Goal: Feedback & Contribution: Submit feedback/report problem

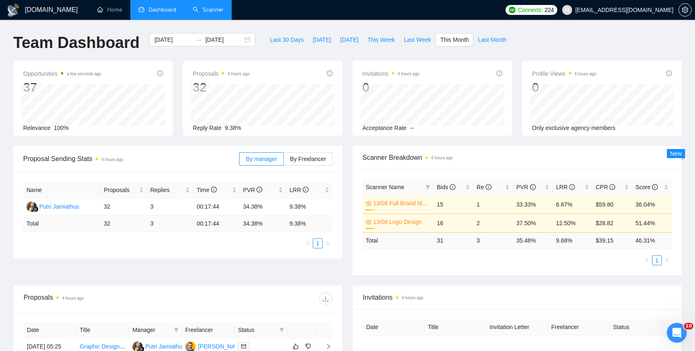
click at [213, 6] on link "Scanner" at bounding box center [208, 9] width 31 height 7
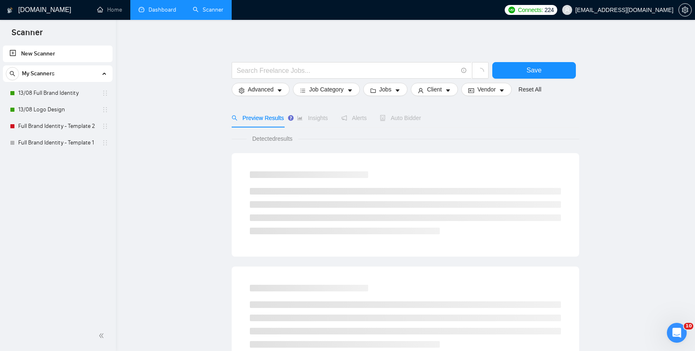
click at [151, 9] on link "Dashboard" at bounding box center [158, 9] width 38 height 7
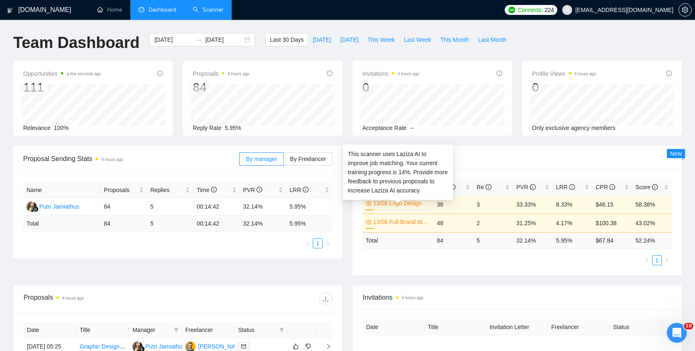
click at [408, 204] on link "13/08 Logo Design" at bounding box center [400, 203] width 55 height 9
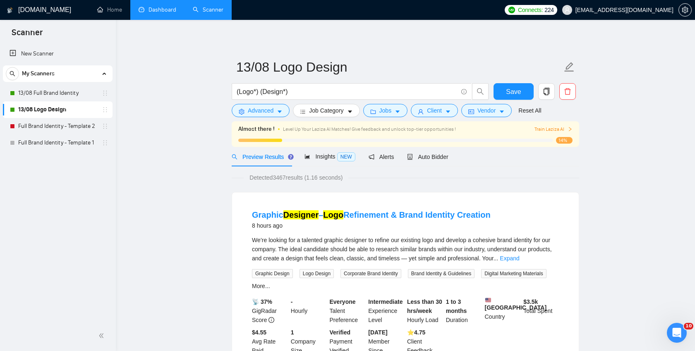
click at [563, 126] on span "Train Laziza AI" at bounding box center [554, 129] width 38 height 8
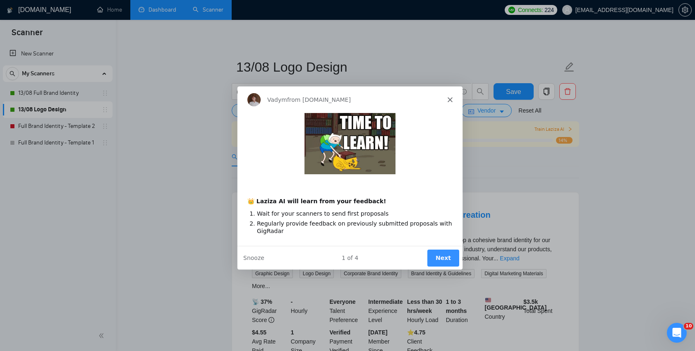
click at [445, 255] on button "Next" at bounding box center [443, 257] width 32 height 17
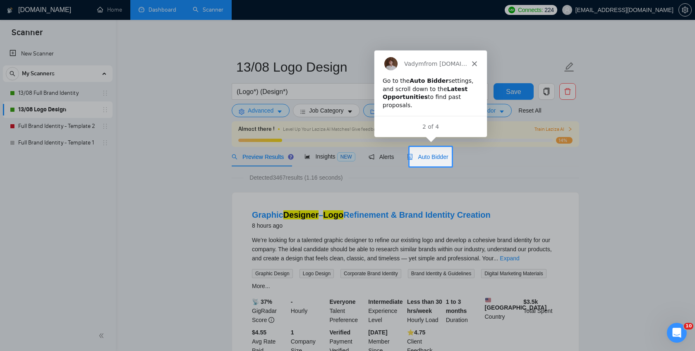
click at [425, 154] on span "Auto Bidder" at bounding box center [427, 157] width 41 height 7
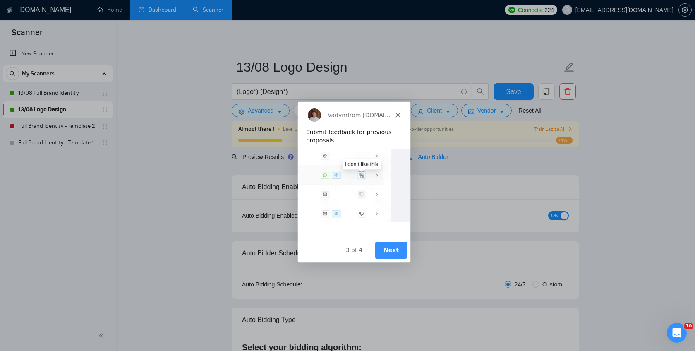
click at [392, 250] on button "Next" at bounding box center [391, 249] width 32 height 17
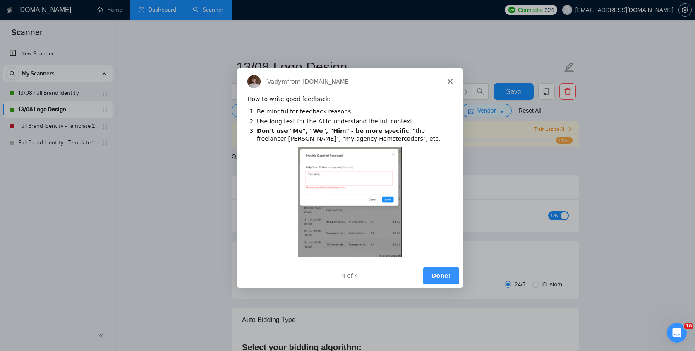
click at [438, 278] on button "Done!" at bounding box center [441, 275] width 36 height 17
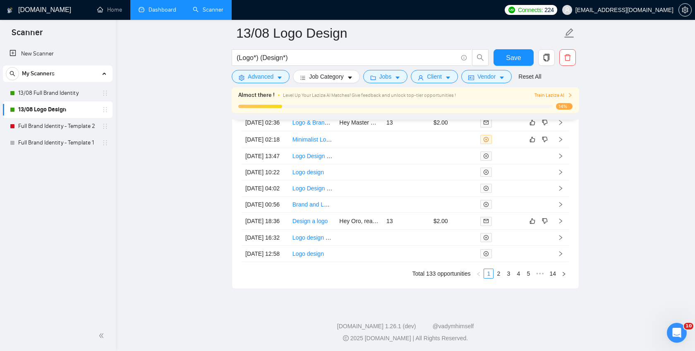
scroll to position [2095, 0]
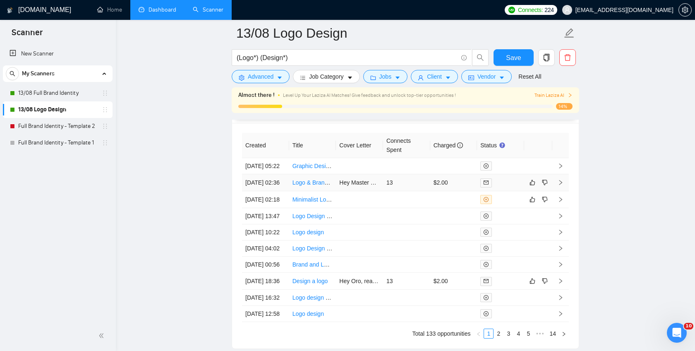
click at [561, 185] on icon "right" at bounding box center [561, 183] width 6 height 6
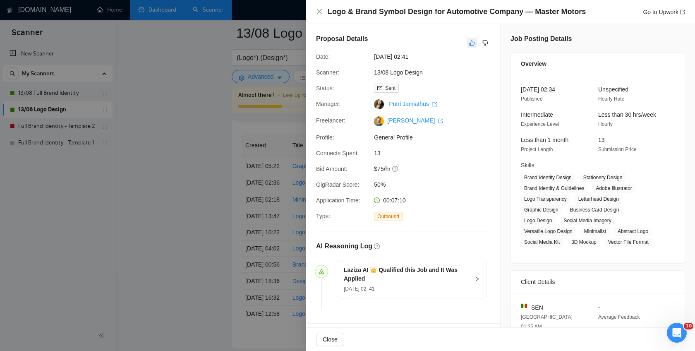
click at [473, 41] on icon "like" at bounding box center [472, 43] width 6 height 7
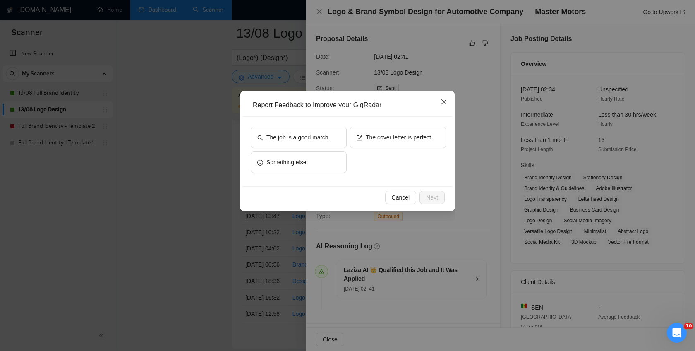
click at [447, 102] on span "Close" at bounding box center [444, 102] width 22 height 22
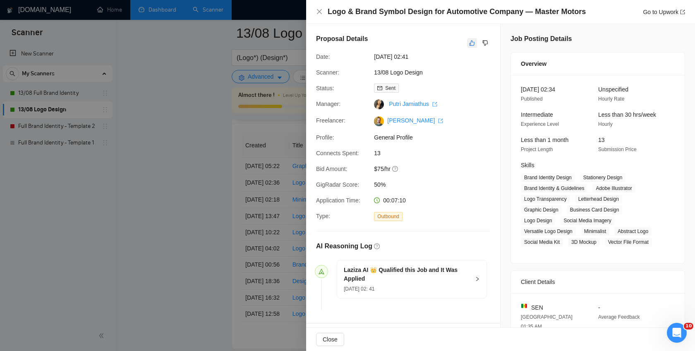
click at [468, 44] on button "button" at bounding box center [472, 43] width 10 height 10
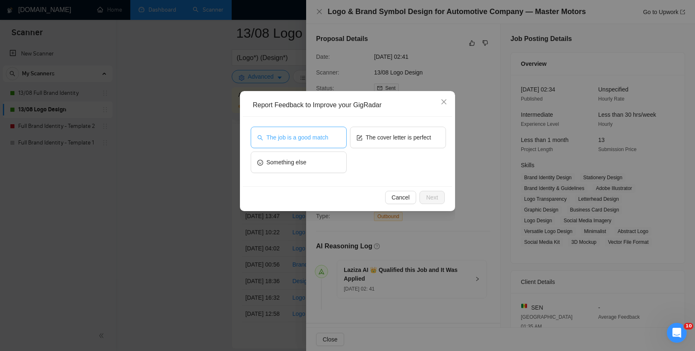
click at [283, 140] on span "The job is a good match" at bounding box center [298, 137] width 62 height 9
click at [445, 190] on div "Cancel Next" at bounding box center [347, 197] width 209 height 22
click at [435, 195] on span "Next" at bounding box center [432, 197] width 12 height 9
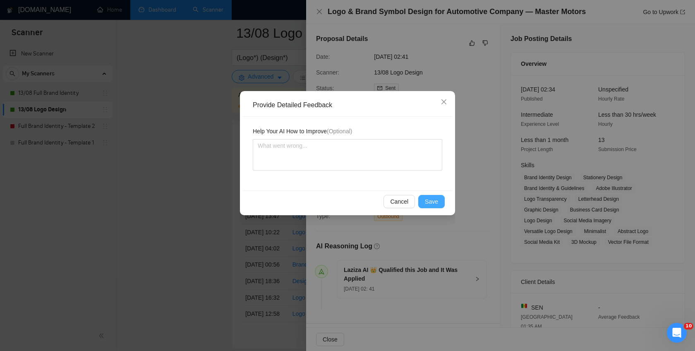
click at [435, 197] on span "Save" at bounding box center [431, 201] width 13 height 9
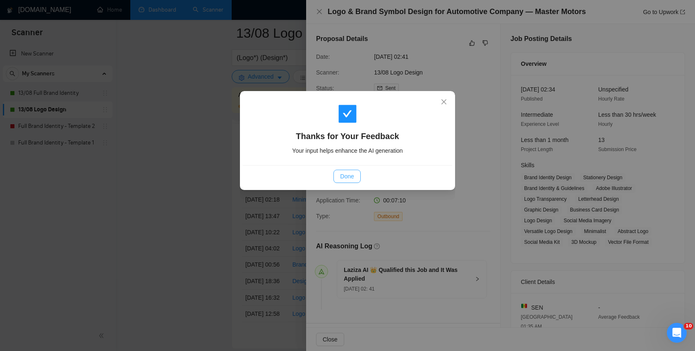
click at [342, 173] on span "Done" at bounding box center [347, 176] width 14 height 9
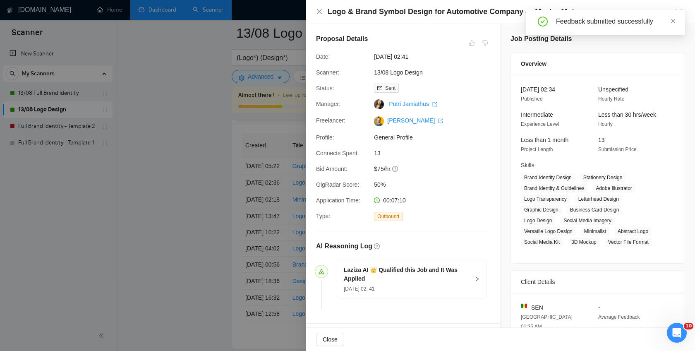
click at [199, 161] on div at bounding box center [347, 175] width 695 height 351
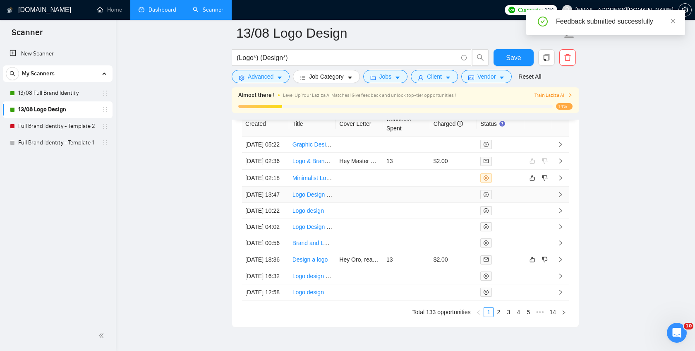
scroll to position [2115, 0]
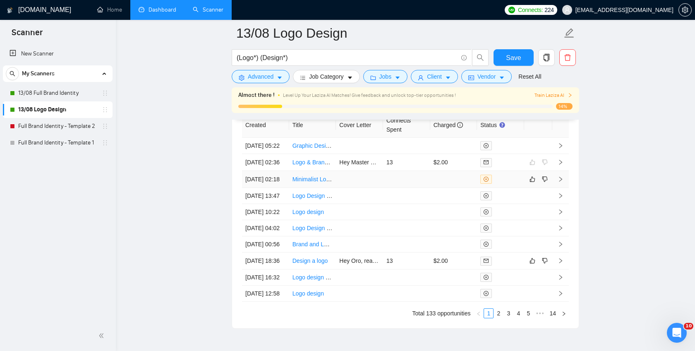
click at [557, 188] on td at bounding box center [561, 179] width 17 height 17
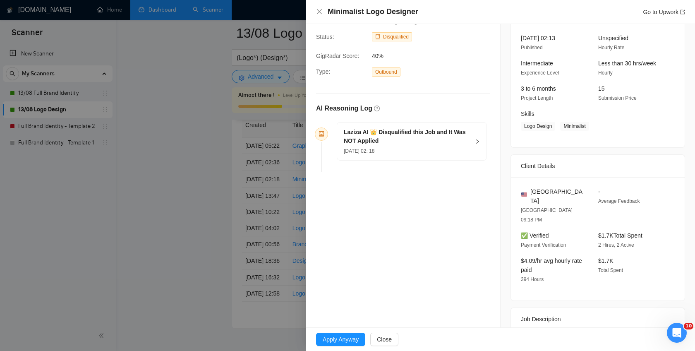
scroll to position [86, 0]
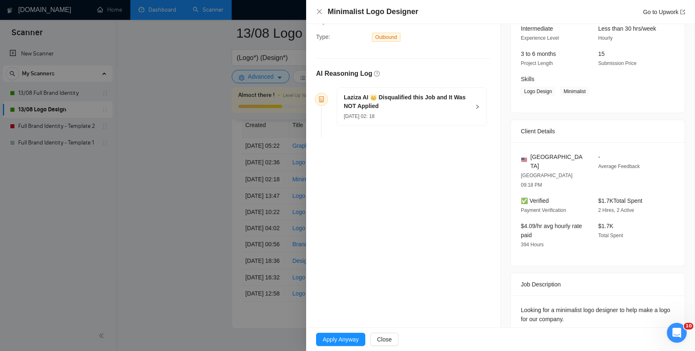
click at [193, 142] on div at bounding box center [347, 175] width 695 height 351
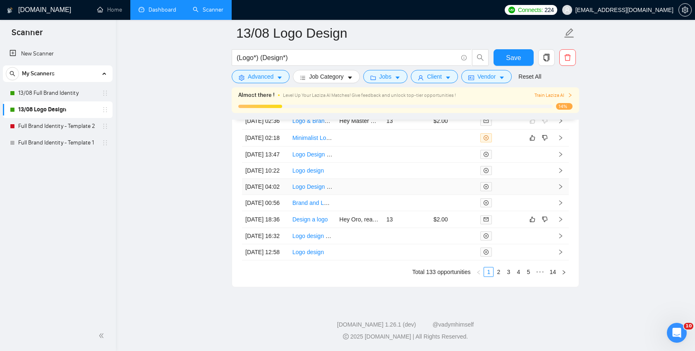
scroll to position [2232, 0]
click at [560, 217] on icon "right" at bounding box center [561, 219] width 3 height 5
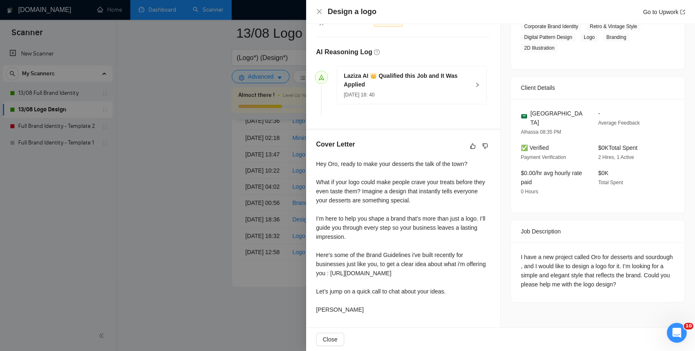
scroll to position [205, 0]
click at [473, 143] on icon "like" at bounding box center [473, 146] width 6 height 7
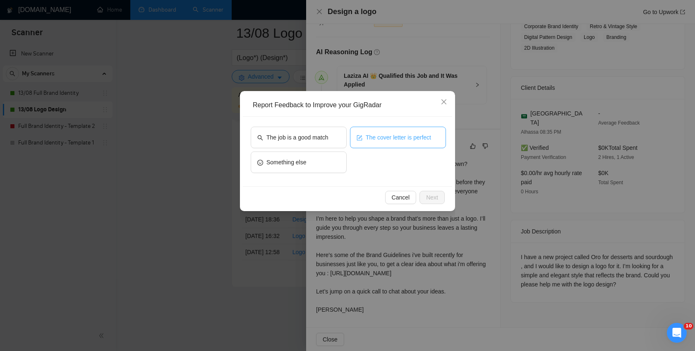
click at [394, 140] on span "The cover letter is perfect" at bounding box center [398, 137] width 65 height 9
click at [430, 199] on span "Next" at bounding box center [432, 197] width 12 height 9
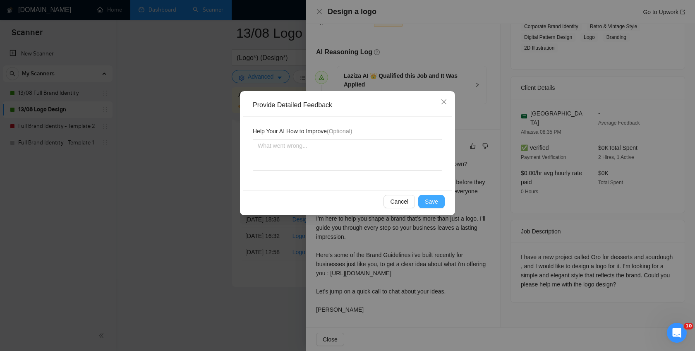
click at [430, 199] on span "Save" at bounding box center [431, 201] width 13 height 9
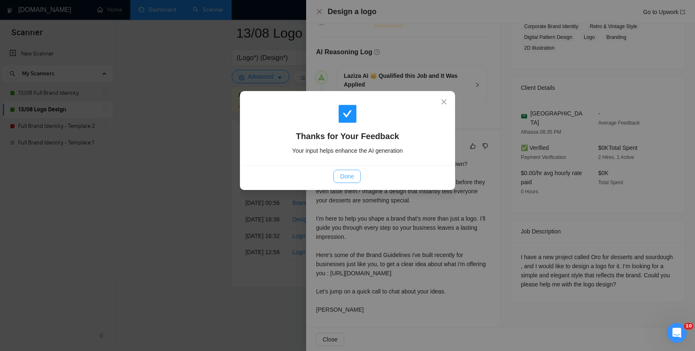
click at [346, 172] on span "Done" at bounding box center [347, 176] width 14 height 9
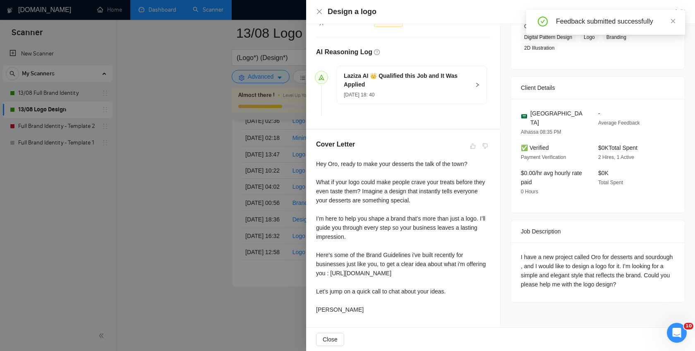
click at [188, 149] on div at bounding box center [347, 175] width 695 height 351
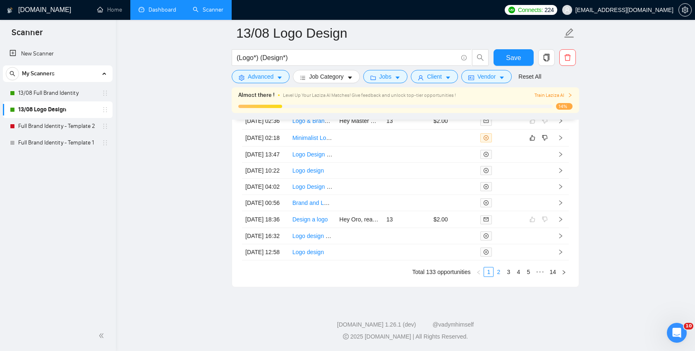
click at [498, 276] on link "2" at bounding box center [498, 271] width 9 height 9
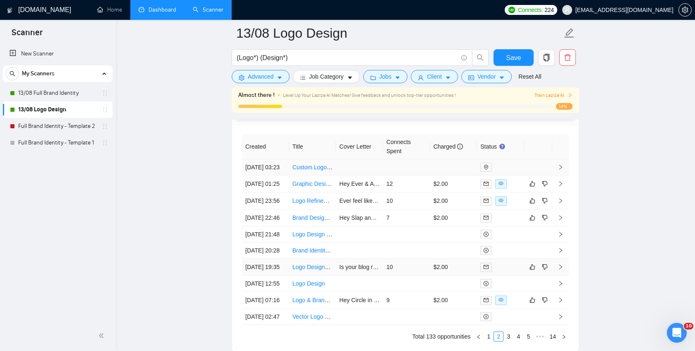
scroll to position [2135, 0]
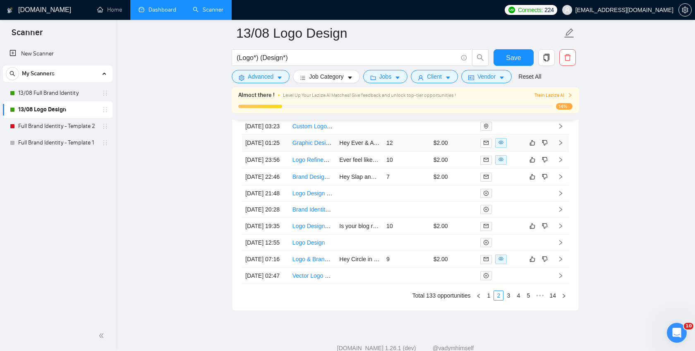
click at [563, 146] on icon "right" at bounding box center [561, 143] width 6 height 6
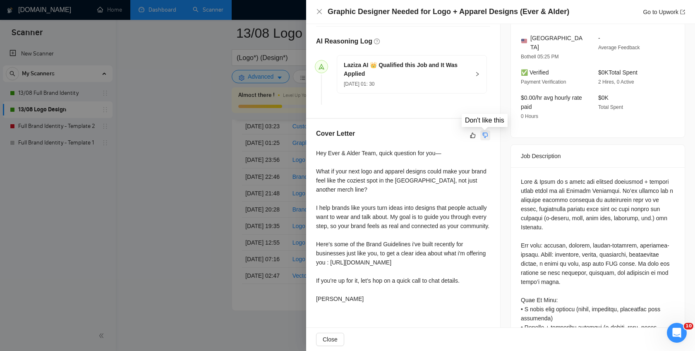
click at [486, 134] on icon "dislike" at bounding box center [486, 135] width 6 height 7
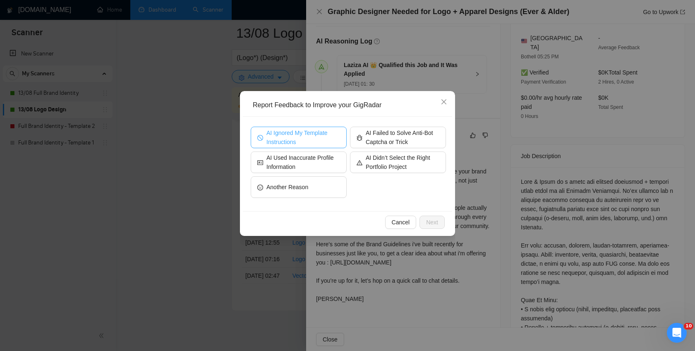
click at [303, 137] on span "AI Ignored My Template Instructions" at bounding box center [304, 137] width 74 height 18
click at [434, 219] on span "Next" at bounding box center [432, 222] width 12 height 9
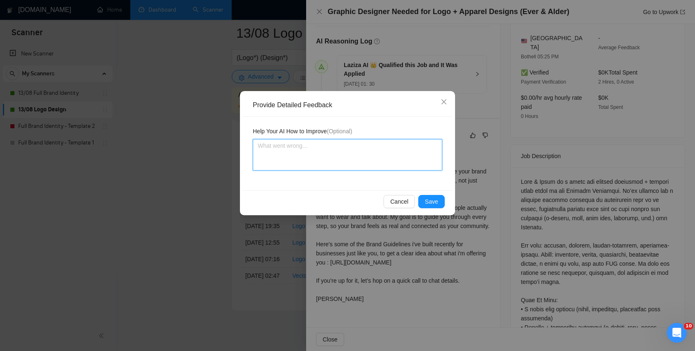
click at [333, 149] on textarea at bounding box center [348, 154] width 190 height 31
type textarea "A"
type textarea "AI"
type textarea "AI s"
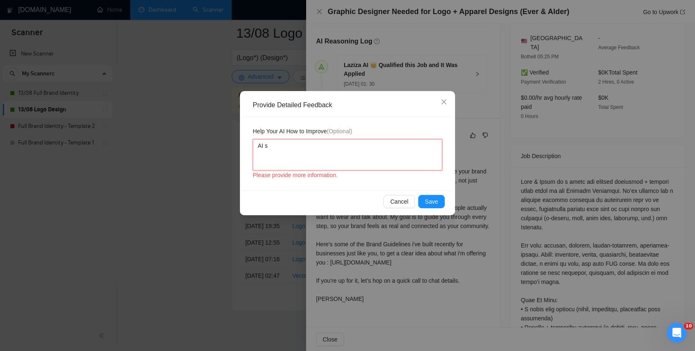
type textarea "AI st"
type textarea "AI sti"
type textarea "AI stil"
type textarea "AI still"
type textarea "AI still u"
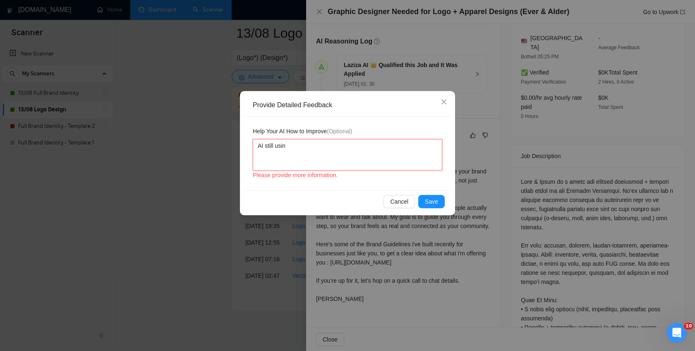
type textarea "AI still using"
type textarea "AI still using A"
type textarea "AI still using AI"
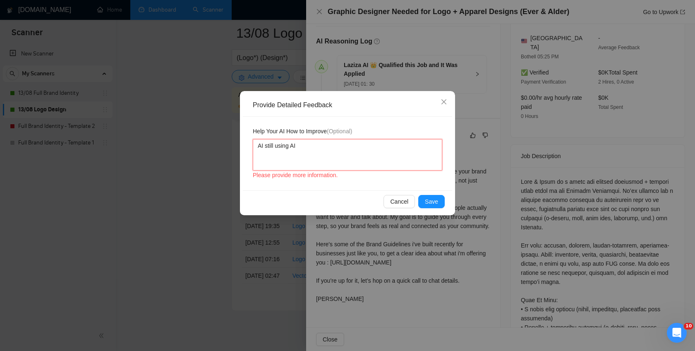
type textarea "AI still using AI W"
type textarea "AI still using AI Wr"
type textarea "AI still using AI Wri"
type textarea "AI still using AI Writ"
type textarea "AI still using AI Writi"
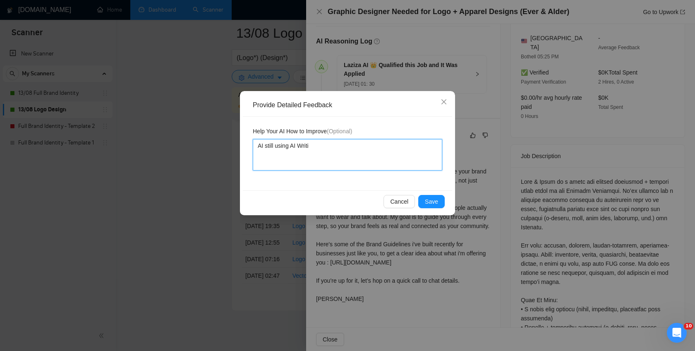
type textarea "AI still using AI Writin"
type textarea "AI still using AI Writing"
type textarea "AI still using AI Writing l"
type textarea "AI still using AI Writing li"
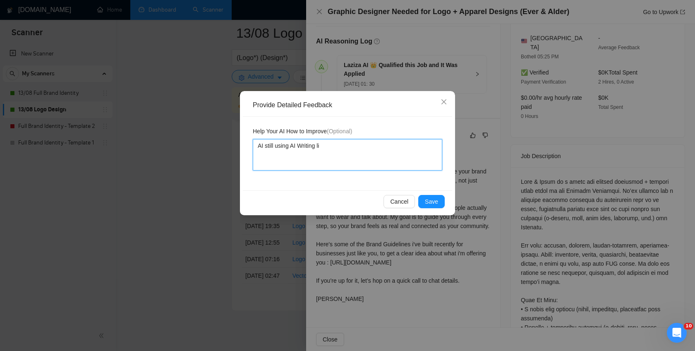
type textarea "AI still using AI Writing lii"
type textarea "AI still using AI Writing liik"
type textarea "AI still using AI Writing liike"
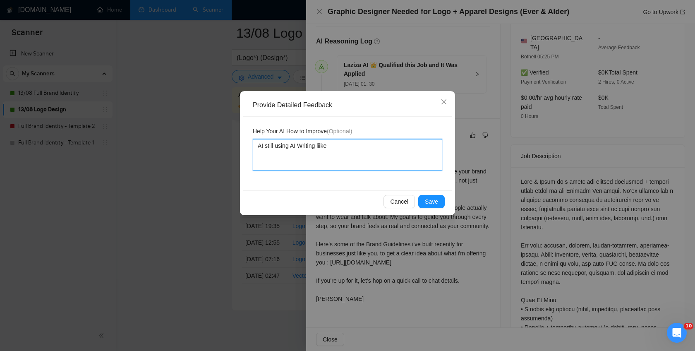
type textarea "AI still using AI Writing liik"
type textarea "AI still using AI Writing lii"
type textarea "AI still using AI Writing li"
type textarea "AI still using AI Writing lik"
type textarea "AI still using AI Writing like"
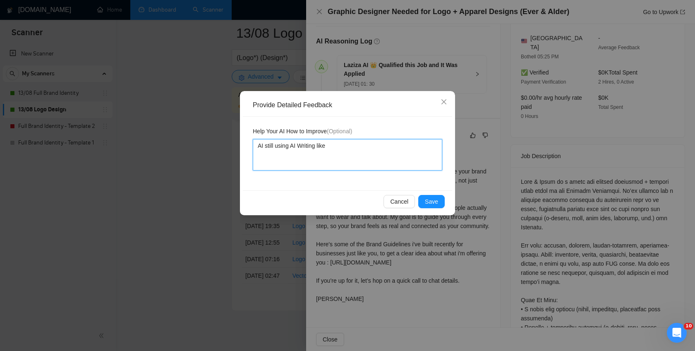
type textarea "AI still using AI Writing like"
type textarea "AI still using AI Writing like G"
type textarea "AI still using AI Writing like GP"
type textarea "AI still using AI Writing like GPY"
type textarea "AI still using AI Writing like GP"
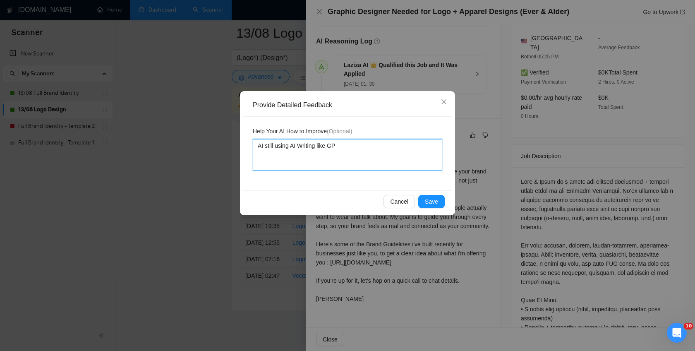
type textarea "AI still using AI Writing like GPT"
type textarea "AI still using AI Writing like GPT W"
type textarea "AI still using AI Writing like GPT Wr"
type textarea "AI still using AI Writing like GPT Wri"
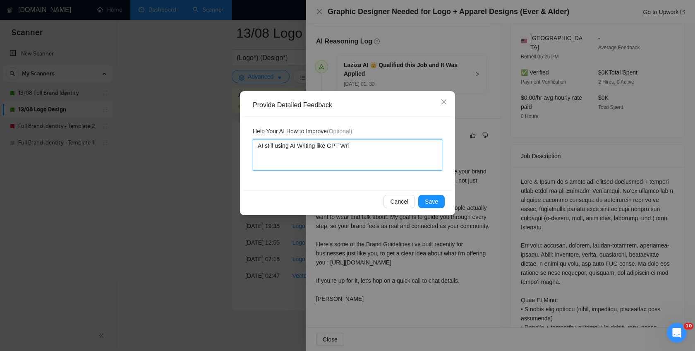
type textarea "AI still using AI Writing like GPT Wrii"
type textarea "AI still using AI Writing like GPT Wriit"
type textarea "AI still using AI Writing like GPT Wriiti"
type textarea "AI still using AI Writing like GPT Wriit"
type textarea "AI still using AI Writing like GPT Wrii"
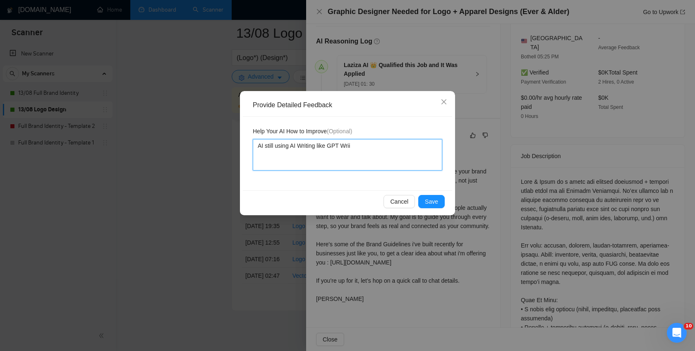
type textarea "AI still using AI Writing like GPT Wri"
type textarea "AI still using AI Writing like GPT Writ"
type textarea "AI still using AI Writing like GPT Writi"
type textarea "AI still using AI Writing like GPT Writin"
type textarea "AI still using AI Writing like GPT Writing"
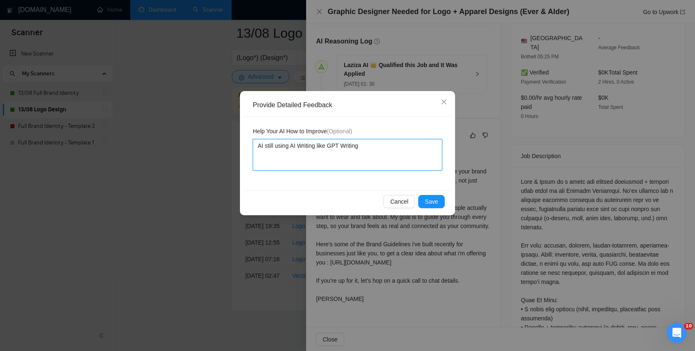
type textarea "AI still using AI Writing like GPT Writing"
type textarea "AI still using AI Writing like GPT Writing s"
type textarea "AI still using AI Writing like GPT Writing st"
type textarea "AI still using AI Writing like GPT Writing sty"
type textarea "AI still using AI Writing like GPT Writing styl"
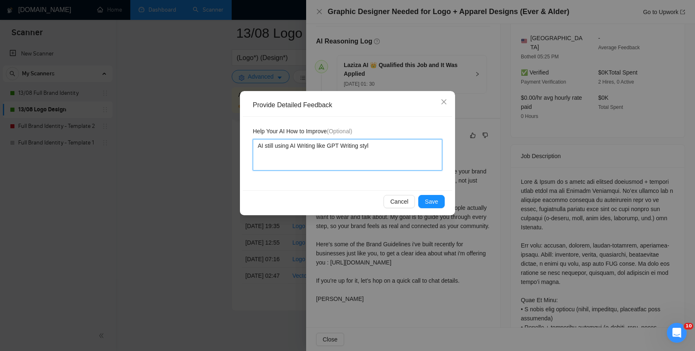
type textarea "AI still using AI Writing like GPT Writing style"
type textarea "AI still using AI Writing like GPT Writing style l"
type textarea "AI still using AI Writing like GPT Writing style li"
type textarea "AI still using AI Writing like GPT Writing style lii"
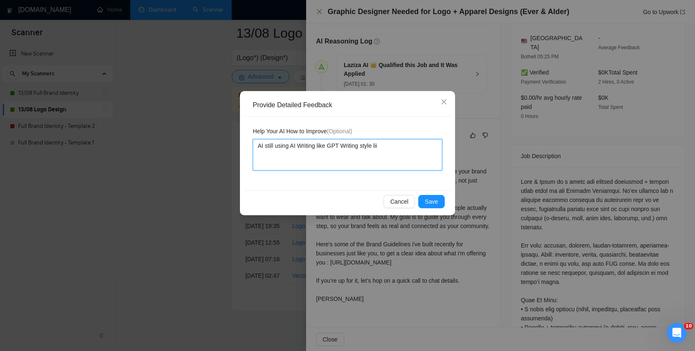
type textarea "AI still using AI Writing like GPT Writing style liik"
type textarea "AI still using AI Writing like GPT Writing style liike"
type textarea "AI still using AI Writing like GPT Writing style liik"
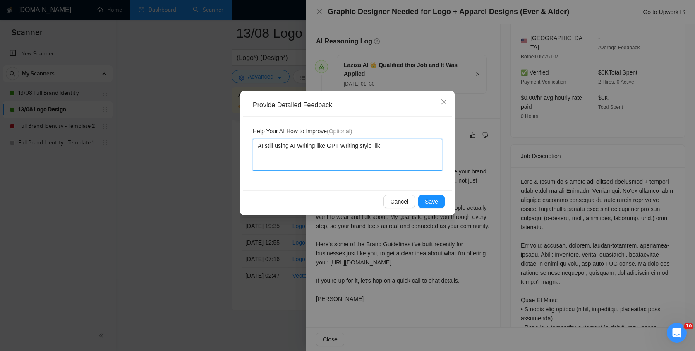
type textarea "AI still using AI Writing like GPT Writing style lii"
type textarea "AI still using AI Writing like GPT Writing style li"
type textarea "AI still using AI Writing like GPT Writing style lik"
type textarea "AI still using AI Writing like GPT Writing style like"
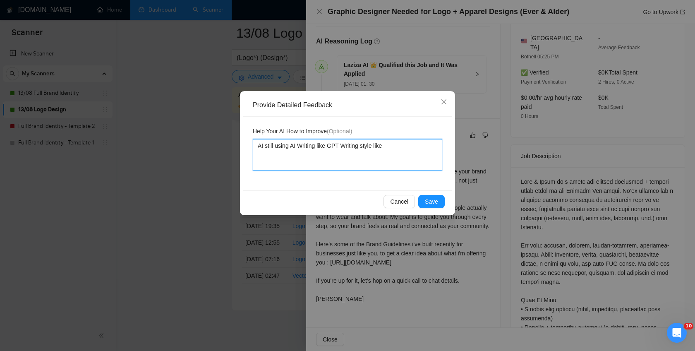
type textarea "AI still using AI Writing like GPT Writing style like L"
type textarea "AI still using AI Writing like GPT Writing style like Lo"
type textarea "AI still using AI Writing like GPT Writing style like Lon"
type textarea "AI still using AI Writing like GPT Writing style like Long"
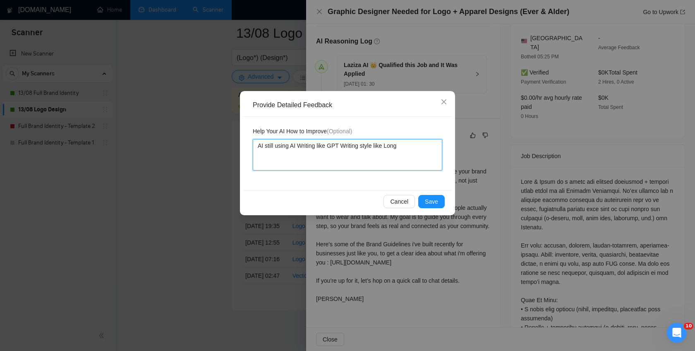
type textarea "AI still using AI Writing like GPT Writing style like Long D"
type textarea "AI still using AI Writing like GPT Writing style like Long Da"
type textarea "AI still using AI Writing like GPT Writing style like Long Dah"
type textarea "AI still using AI Writing like GPT Writing style like Long Dahs"
type textarea "AI still using AI Writing like GPT Writing style like Long Dahse"
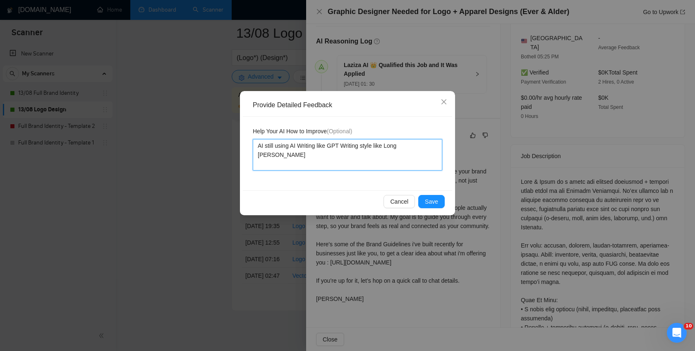
type textarea "AI still using AI Writing like GPT Writing style like Long Dahs"
type textarea "AI still using AI Writing like GPT Writing style like Long Dah"
type textarea "AI still using AI Writing like GPT Writing style like Long Da"
type textarea "AI still using AI Writing like GPT Writing style like Long Das"
type textarea "AI still using AI Writing like GPT Writing style like Long Dash"
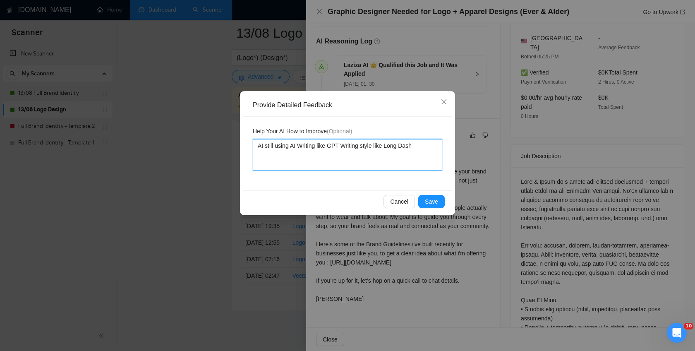
type textarea "AI still using AI Writing like GPT Writing style like Long Dashe"
type textarea "AI still using AI Writing like GPT Writing style like Long Dashes"
type textarea "AI still using AI Writing like GPT Writing style like Long Dashes -"
type textarea "AI still using AI Writing like GPT Writing style like Long Dashes --"
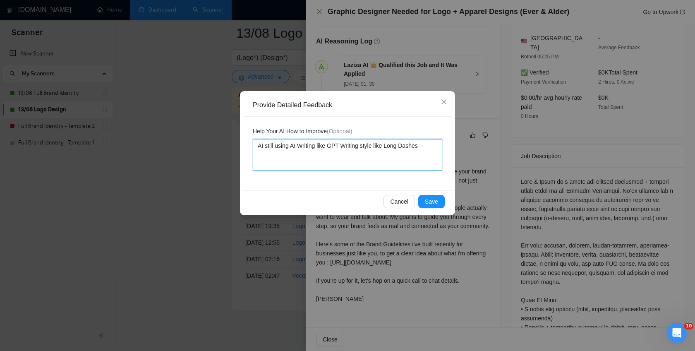
type textarea "AI still using AI Writing like GPT Writing style like Long Dashes -"
type textarea "AI still using AI Writing like GPT Writing style like Long Dashes"
type textarea "AI still using AI Writing like GPT Writing style like Long Dashes,"
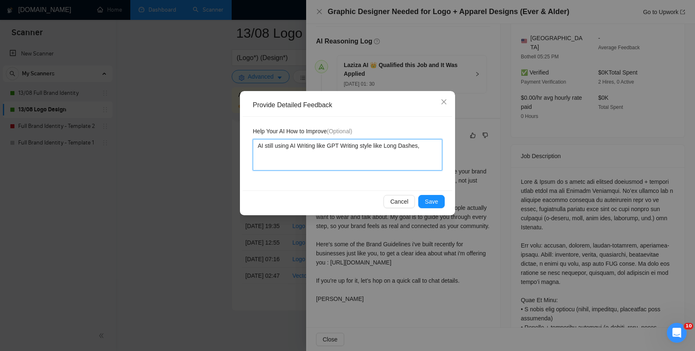
type textarea "AI still using AI Writing like GPT Writing style like Long Dashes, e"
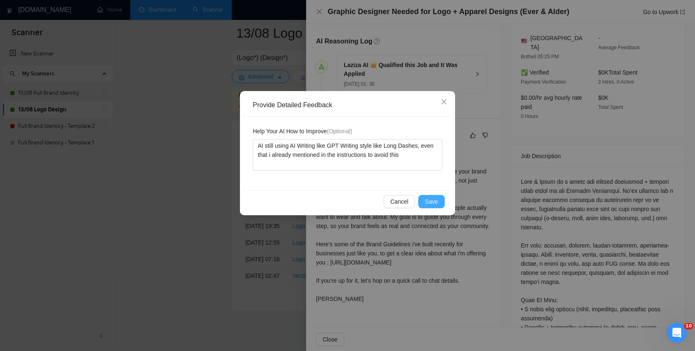
click at [431, 202] on span "Save" at bounding box center [431, 201] width 13 height 9
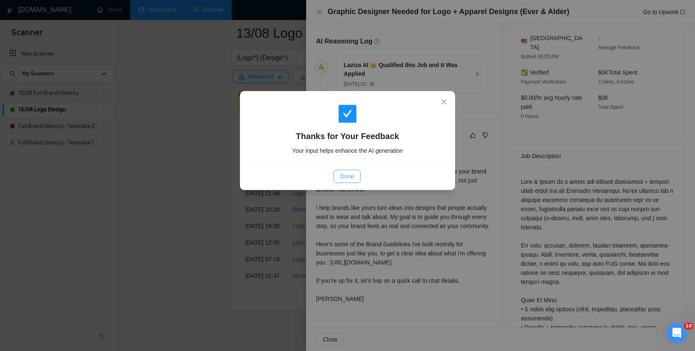
click at [350, 176] on span "Done" at bounding box center [347, 176] width 14 height 9
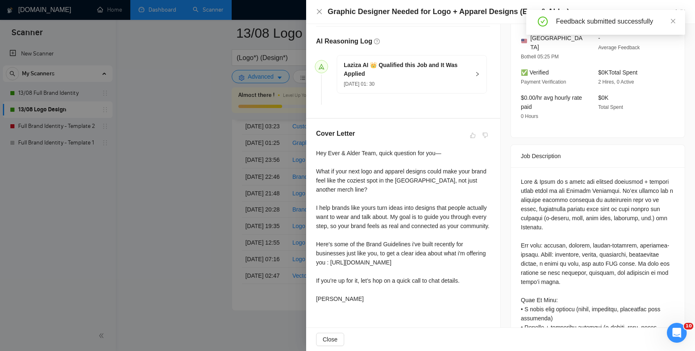
click at [210, 163] on div at bounding box center [347, 175] width 695 height 351
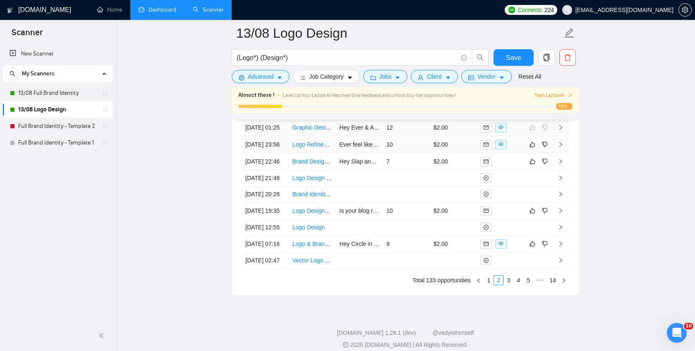
scroll to position [2151, 0]
click at [562, 147] on icon "right" at bounding box center [561, 144] width 6 height 6
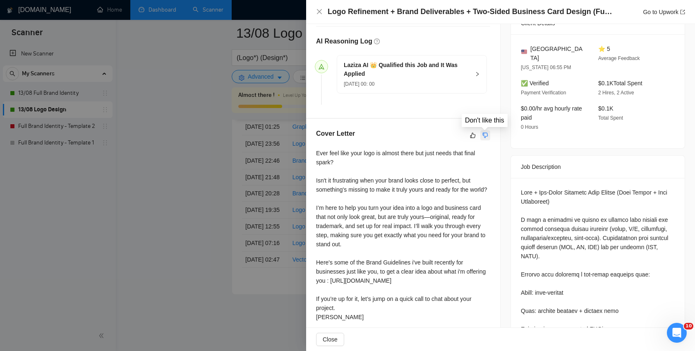
click at [482, 134] on button "button" at bounding box center [485, 135] width 10 height 10
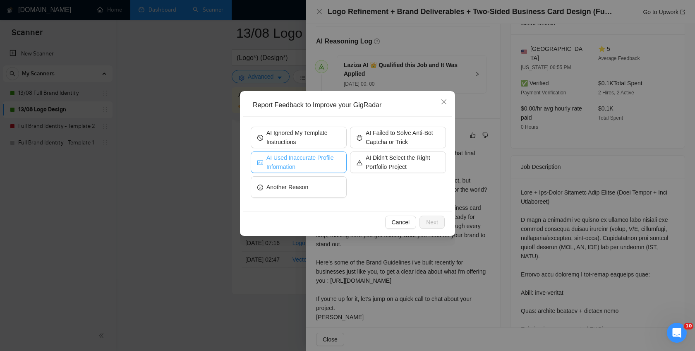
click at [319, 159] on span "AI Used Inaccurate Profile Information" at bounding box center [304, 162] width 74 height 18
click at [432, 223] on span "Next" at bounding box center [432, 222] width 12 height 9
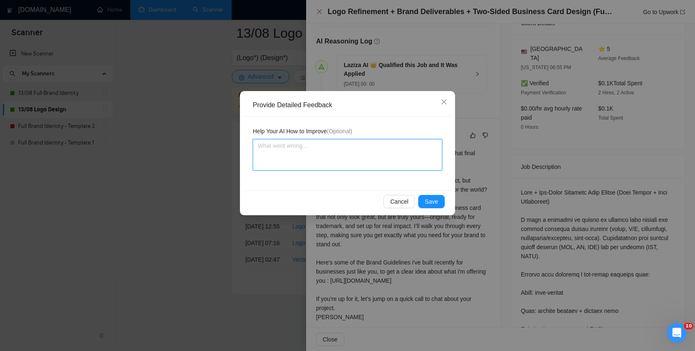
click at [272, 152] on textarea at bounding box center [348, 154] width 190 height 31
paste textarea "AI still using AI Writing like GPT Writing style like Long Dashes, even that i …"
click at [258, 147] on textarea "AI still using AI Writing like GPT Writing style like Long Dashes, even that i …" at bounding box center [348, 154] width 190 height 31
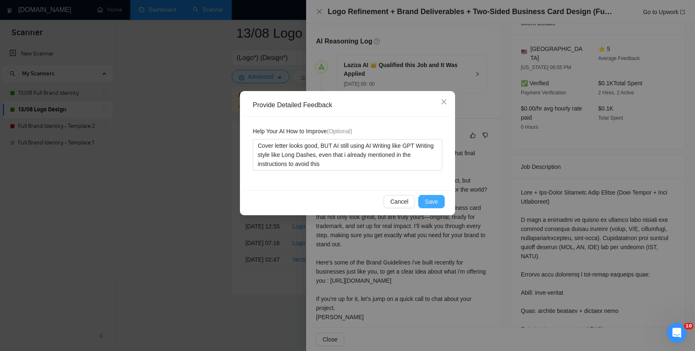
click at [432, 199] on span "Save" at bounding box center [431, 201] width 13 height 9
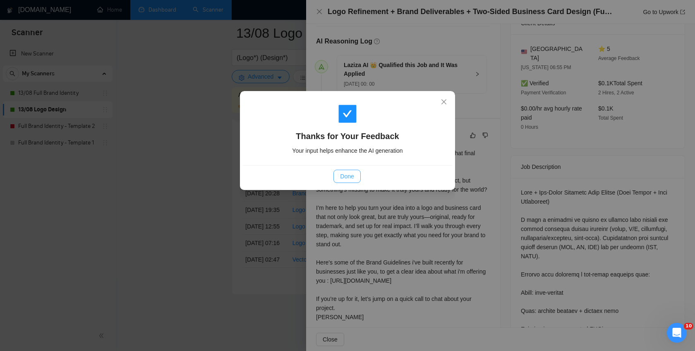
click at [351, 175] on span "Done" at bounding box center [347, 176] width 14 height 9
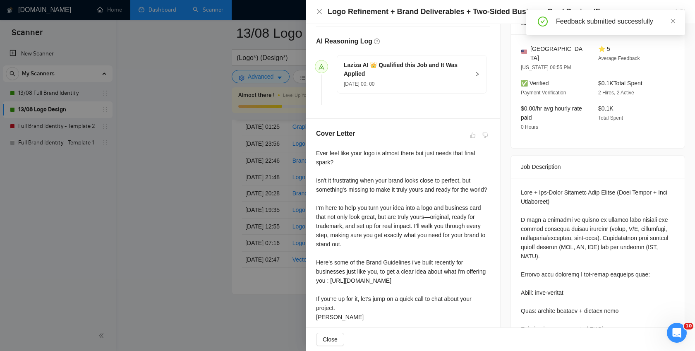
click at [187, 186] on div at bounding box center [347, 175] width 695 height 351
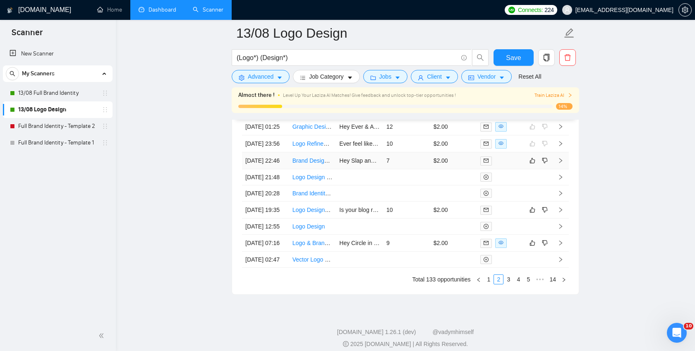
click at [563, 163] on icon "right" at bounding box center [561, 161] width 6 height 6
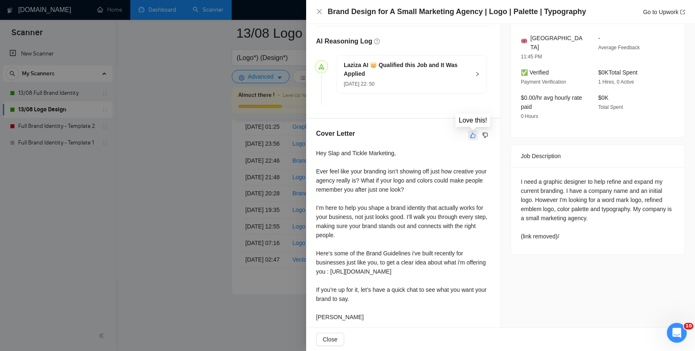
click at [475, 135] on icon "like" at bounding box center [473, 134] width 5 height 5
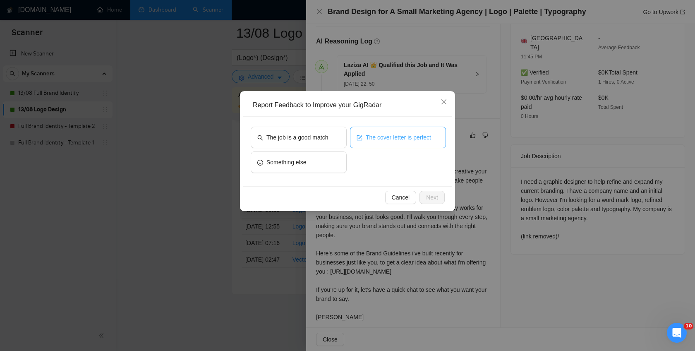
click at [417, 140] on span "The cover letter is perfect" at bounding box center [398, 137] width 65 height 9
click at [433, 199] on span "Next" at bounding box center [432, 197] width 12 height 9
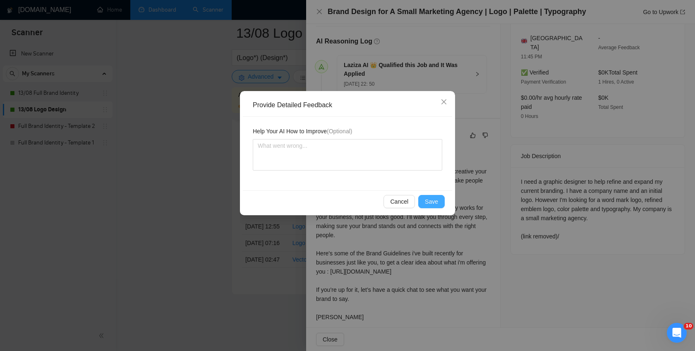
click at [433, 199] on span "Save" at bounding box center [431, 201] width 13 height 9
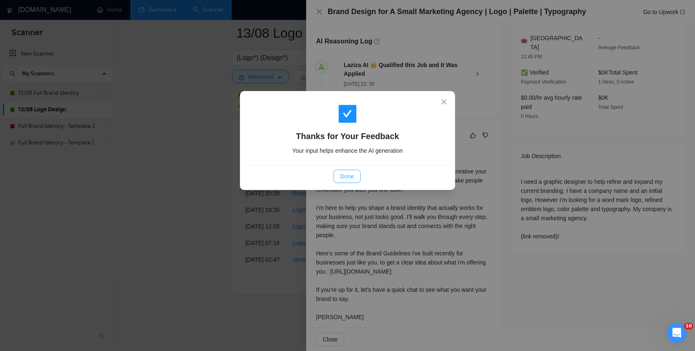
click at [355, 175] on button "Done" at bounding box center [347, 176] width 27 height 13
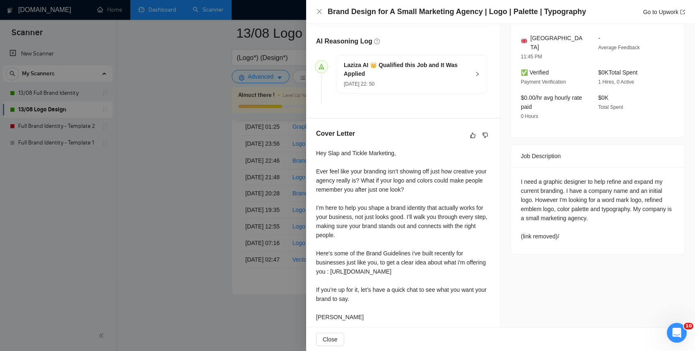
click at [209, 173] on div at bounding box center [347, 175] width 695 height 351
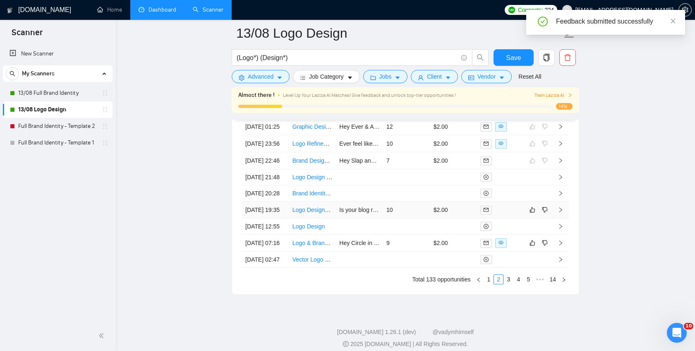
click at [563, 213] on icon "right" at bounding box center [561, 210] width 6 height 6
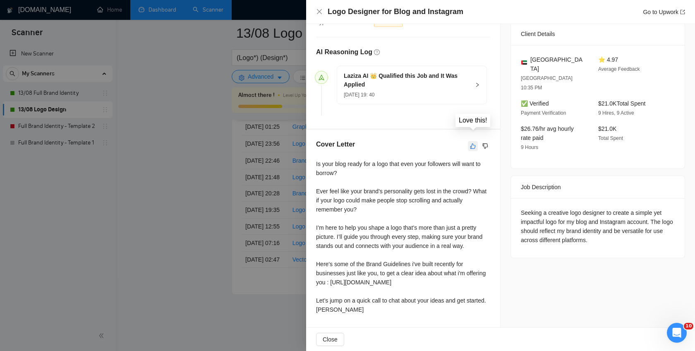
click at [474, 143] on icon "like" at bounding box center [473, 146] width 6 height 7
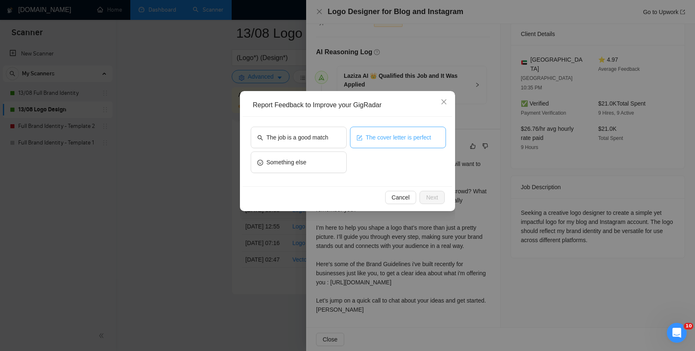
click at [351, 137] on button "The cover letter is perfect" at bounding box center [398, 138] width 96 height 22
click at [427, 199] on span "Next" at bounding box center [432, 197] width 12 height 9
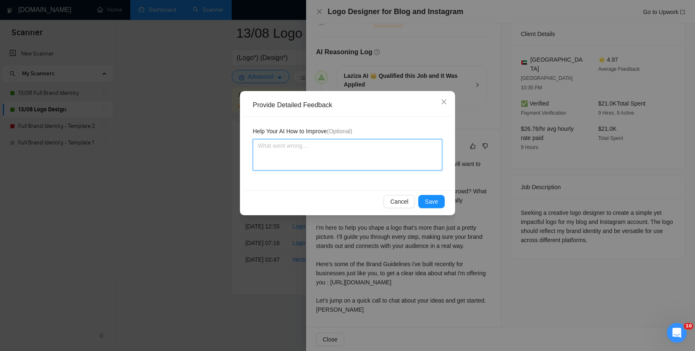
click at [312, 151] on textarea at bounding box center [348, 154] width 190 height 31
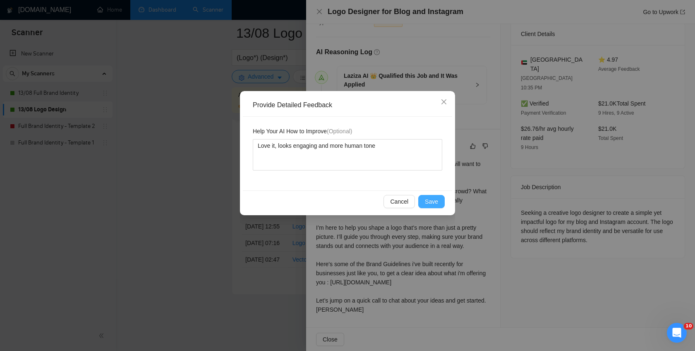
click at [432, 197] on span "Save" at bounding box center [431, 201] width 13 height 9
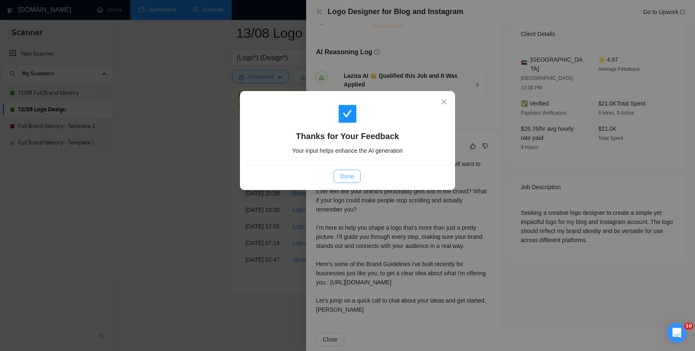
click at [350, 177] on span "Done" at bounding box center [347, 176] width 14 height 9
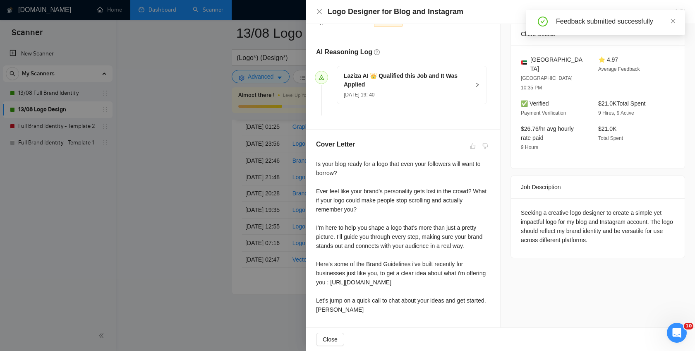
click at [202, 162] on div at bounding box center [347, 175] width 695 height 351
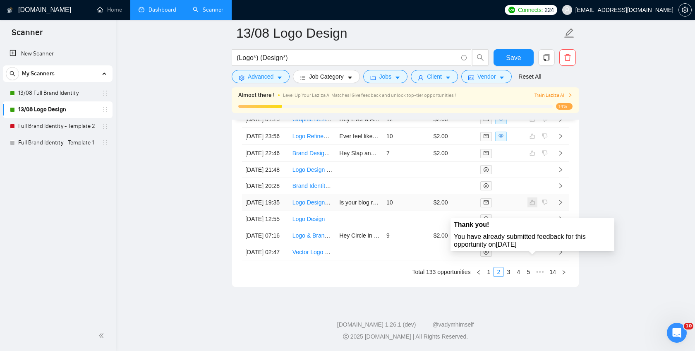
scroll to position [2227, 0]
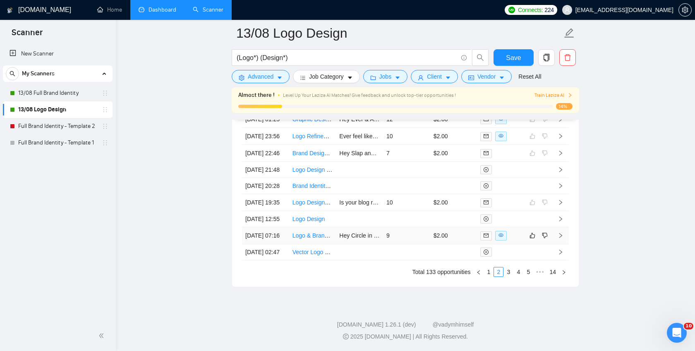
click at [562, 238] on icon "right" at bounding box center [561, 236] width 6 height 6
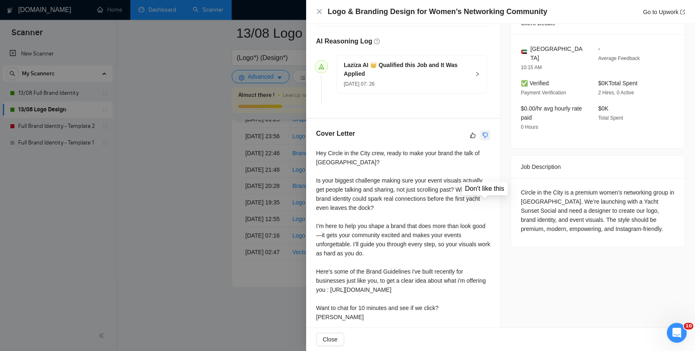
click at [485, 133] on icon "dislike" at bounding box center [486, 135] width 6 height 7
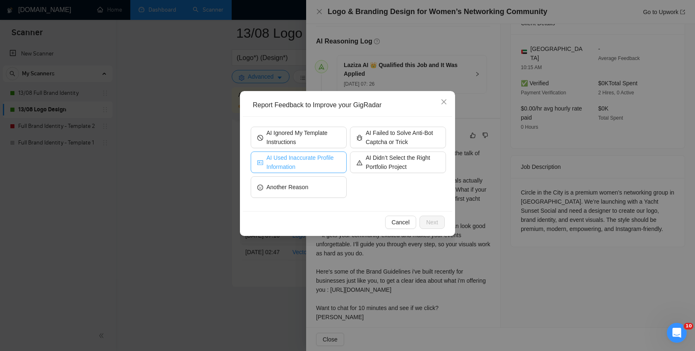
click at [279, 165] on span "AI Used Inaccurate Profile Information" at bounding box center [304, 162] width 74 height 18
click at [430, 218] on span "Next" at bounding box center [432, 222] width 12 height 9
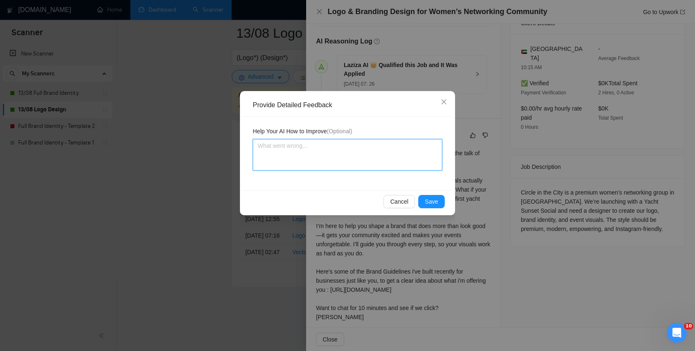
click at [269, 144] on textarea at bounding box center [348, 154] width 190 height 31
paste textarea "AI still using AI Writing like GPT Writing style like Long Dashes, even that i …"
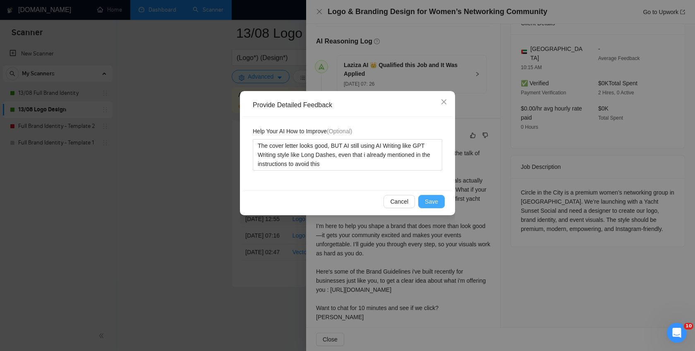
click at [436, 200] on span "Save" at bounding box center [431, 201] width 13 height 9
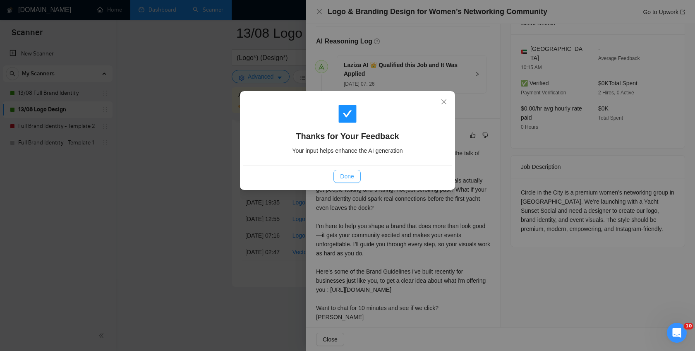
click at [348, 176] on span "Done" at bounding box center [347, 176] width 14 height 9
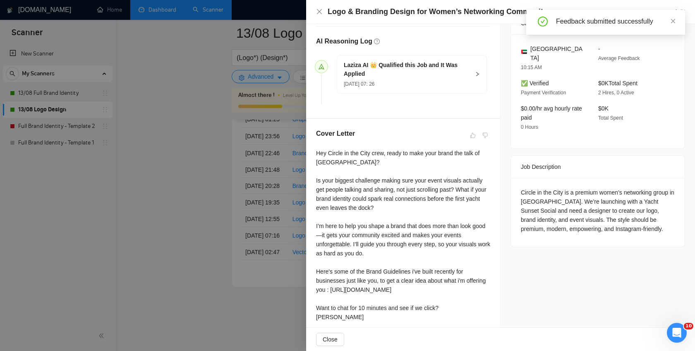
click at [188, 152] on div at bounding box center [347, 175] width 695 height 351
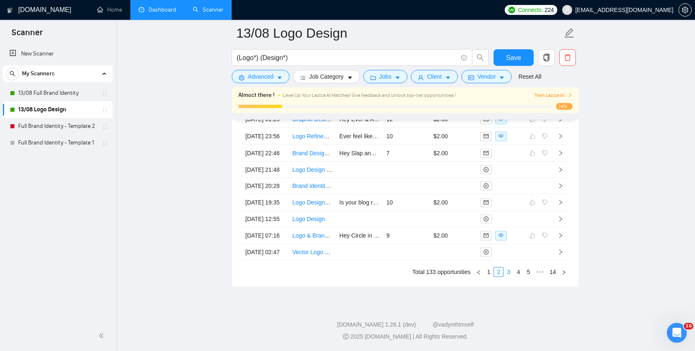
click at [509, 276] on link "3" at bounding box center [508, 271] width 9 height 9
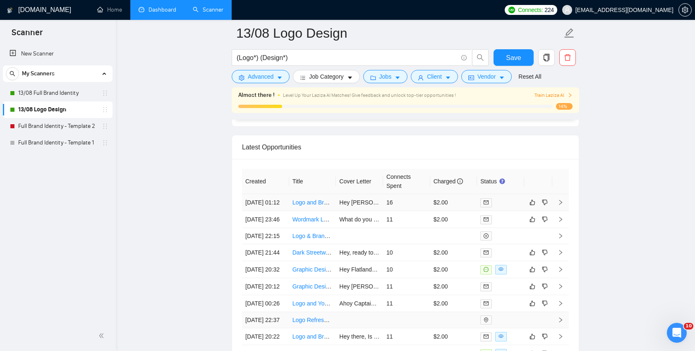
scroll to position [2075, 0]
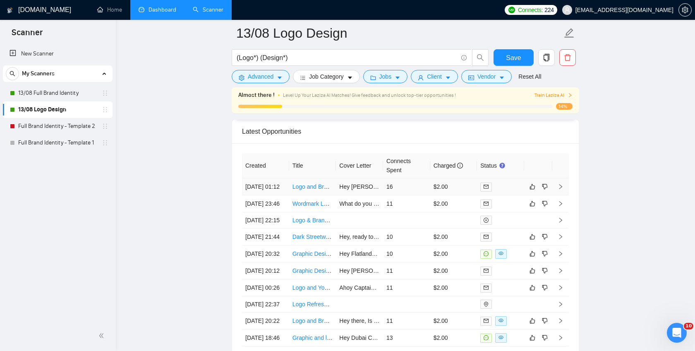
click at [562, 190] on icon "right" at bounding box center [561, 187] width 6 height 6
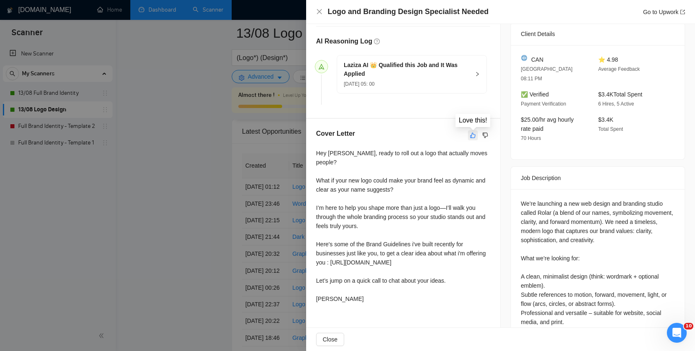
click at [474, 134] on icon "like" at bounding box center [473, 134] width 5 height 5
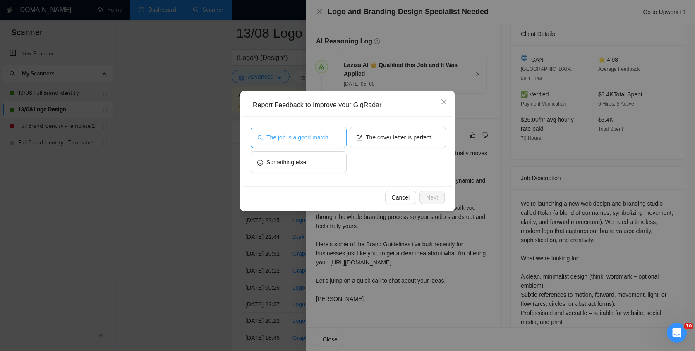
click at [323, 136] on span "The job is a good match" at bounding box center [298, 137] width 62 height 9
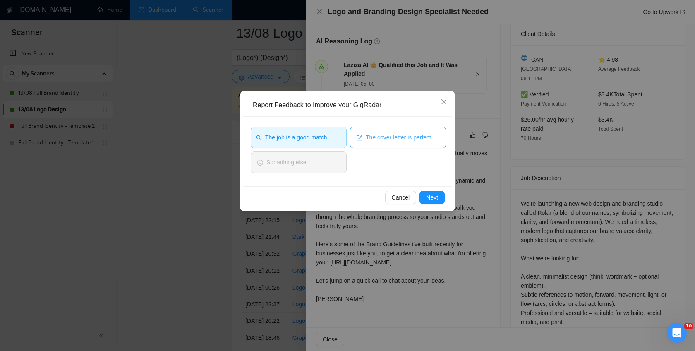
click at [441, 140] on button "The cover letter is perfect" at bounding box center [398, 138] width 96 height 22
click at [431, 194] on span "Next" at bounding box center [432, 197] width 12 height 9
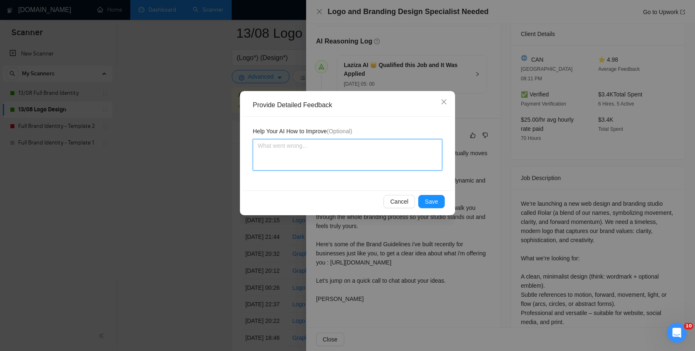
click at [329, 150] on textarea at bounding box center [348, 154] width 190 height 31
paste textarea "AI still using AI Writing like GPT Writing style like Long Dashes, even that i …"
click at [258, 147] on textarea "AI still using AI Writing like GPT Writing style like Long Dashes, even that i …" at bounding box center [348, 154] width 190 height 31
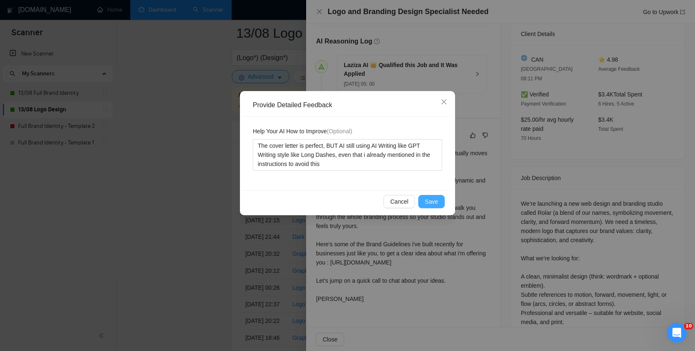
click at [436, 198] on span "Save" at bounding box center [431, 201] width 13 height 9
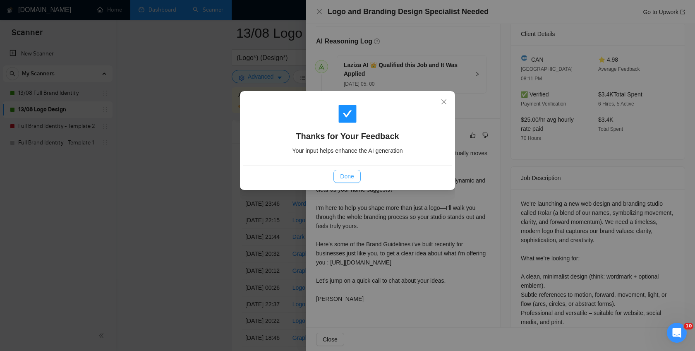
click at [348, 173] on span "Done" at bounding box center [347, 176] width 14 height 9
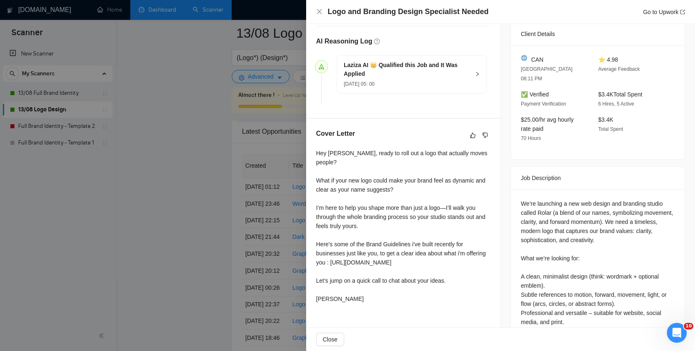
click at [211, 181] on div at bounding box center [347, 175] width 695 height 351
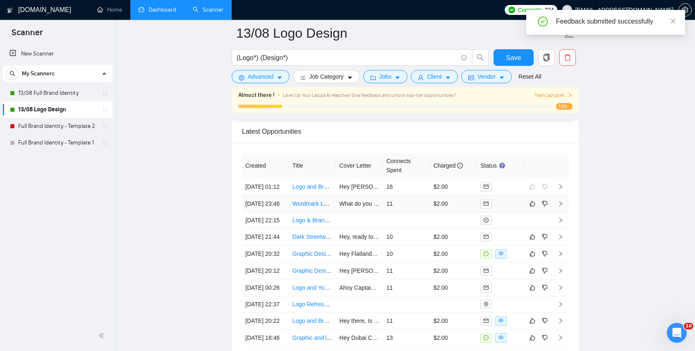
click at [560, 206] on icon "right" at bounding box center [561, 203] width 3 height 5
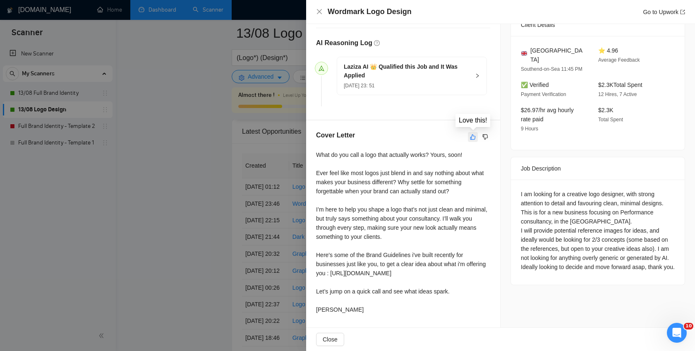
click at [471, 135] on icon "like" at bounding box center [473, 137] width 6 height 7
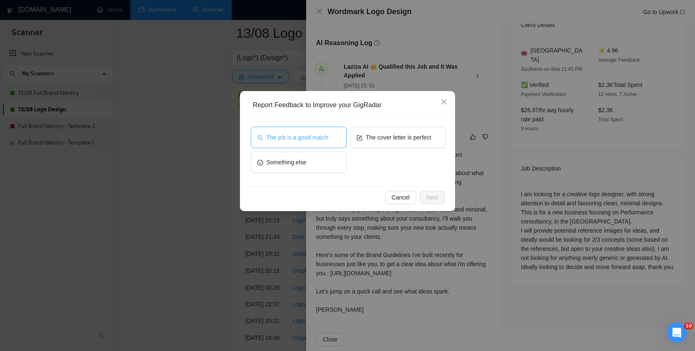
click at [303, 141] on span "The job is a good match" at bounding box center [298, 137] width 62 height 9
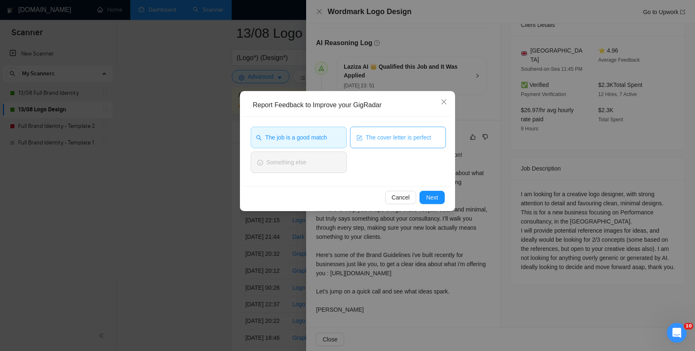
click at [358, 141] on button "The cover letter is perfect" at bounding box center [398, 138] width 96 height 22
click at [428, 196] on span "Next" at bounding box center [432, 197] width 12 height 9
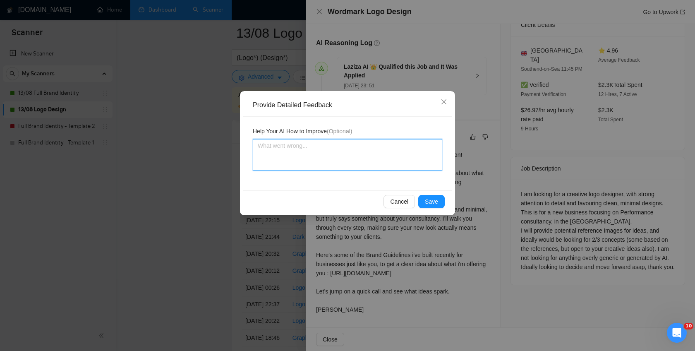
click at [360, 161] on textarea at bounding box center [348, 154] width 190 height 31
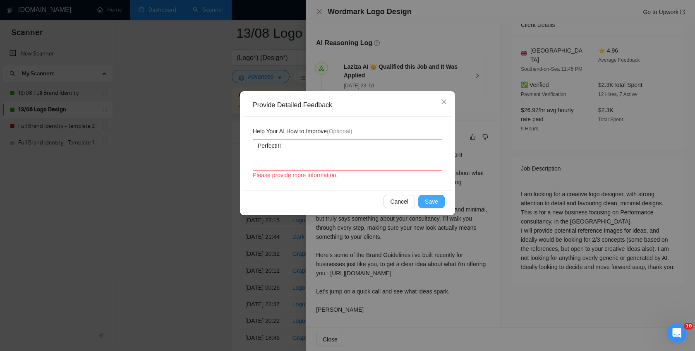
click at [442, 204] on button "Save" at bounding box center [431, 201] width 26 height 13
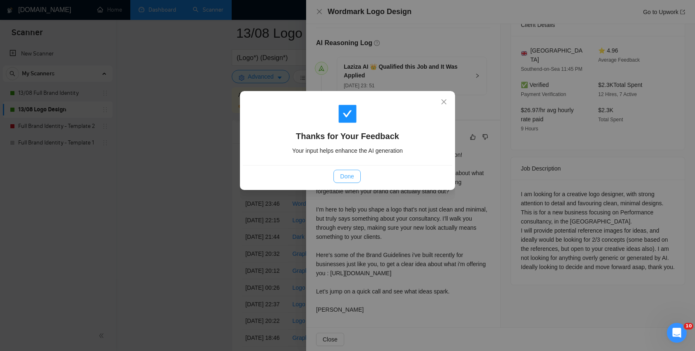
click at [352, 175] on span "Done" at bounding box center [347, 176] width 14 height 9
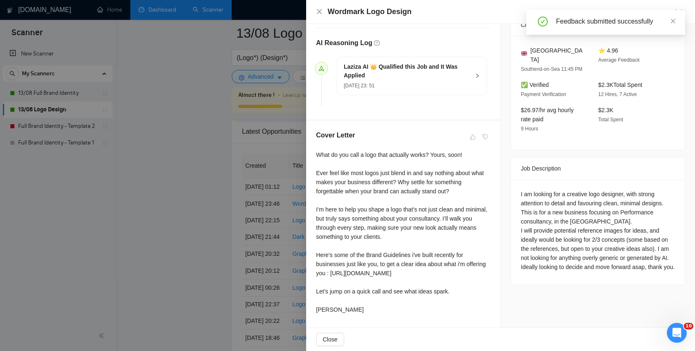
click at [211, 190] on div at bounding box center [347, 175] width 695 height 351
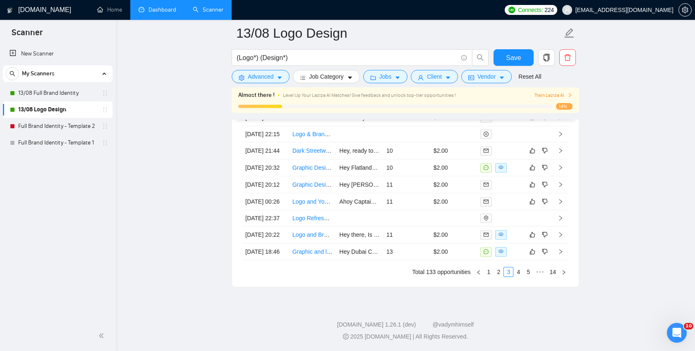
scroll to position [2173, 0]
click at [561, 153] on icon "right" at bounding box center [561, 150] width 3 height 5
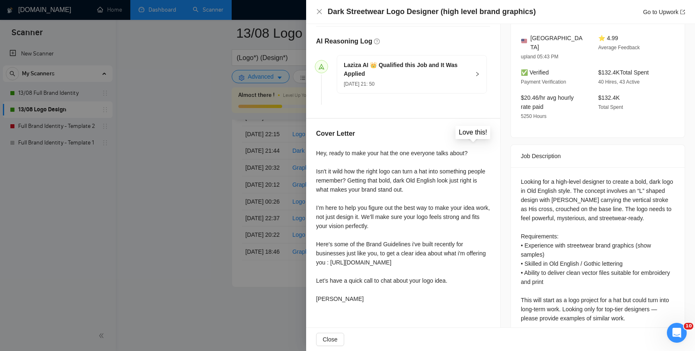
click at [472, 133] on icon "like" at bounding box center [473, 134] width 5 height 5
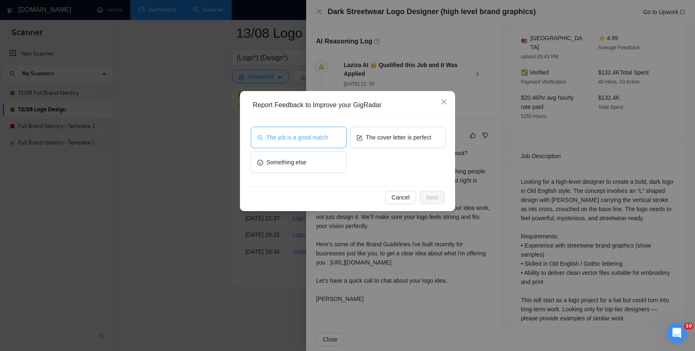
click at [322, 137] on span "The job is a good match" at bounding box center [298, 137] width 62 height 9
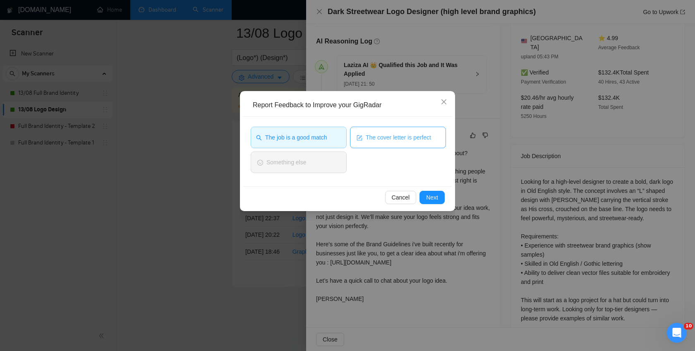
click at [357, 137] on icon "form" at bounding box center [360, 138] width 6 height 6
click at [431, 199] on span "Next" at bounding box center [432, 197] width 12 height 9
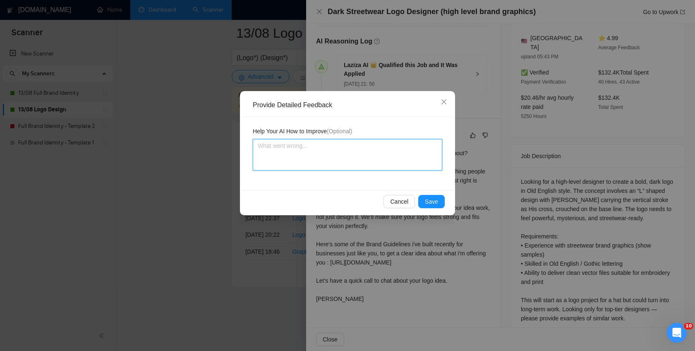
click at [325, 156] on textarea at bounding box center [348, 154] width 190 height 31
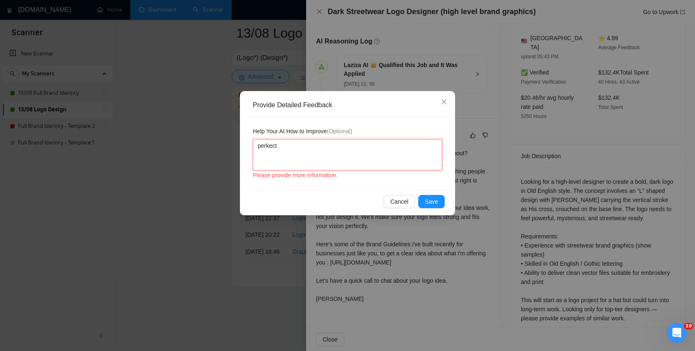
click at [269, 146] on textarea "perkect" at bounding box center [348, 154] width 190 height 31
click at [307, 146] on textarea "perfect" at bounding box center [348, 154] width 190 height 31
click at [430, 204] on span "Save" at bounding box center [431, 201] width 13 height 9
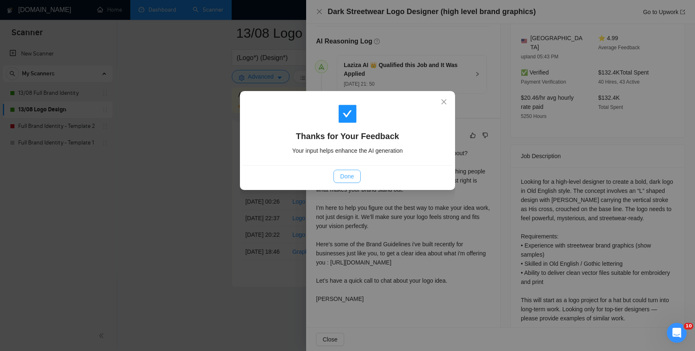
click at [351, 181] on button "Done" at bounding box center [347, 176] width 27 height 13
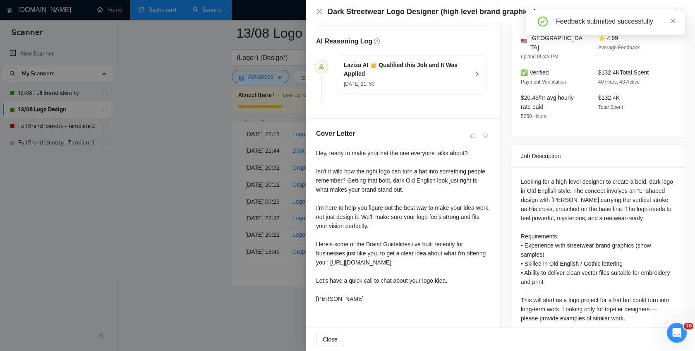
click at [207, 192] on div at bounding box center [347, 175] width 695 height 351
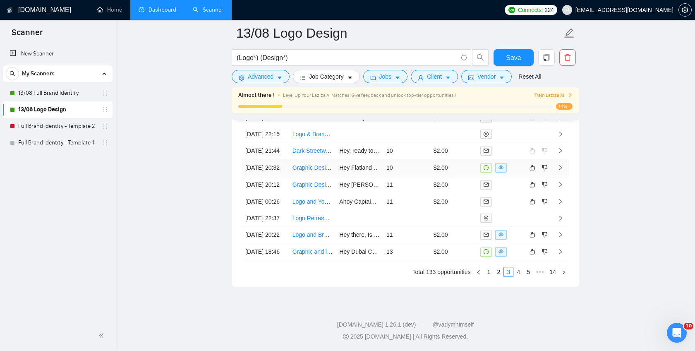
click at [562, 170] on icon "right" at bounding box center [561, 167] width 3 height 5
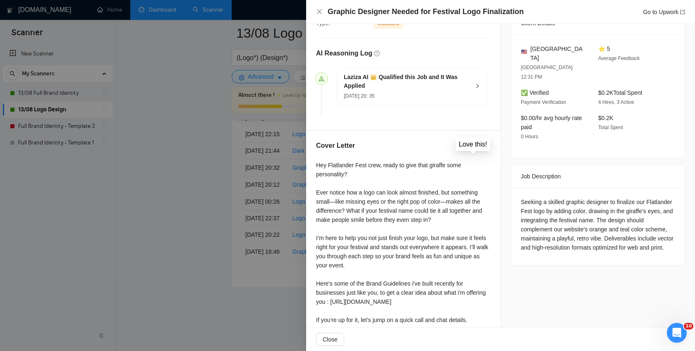
click at [477, 145] on button "button" at bounding box center [473, 147] width 10 height 10
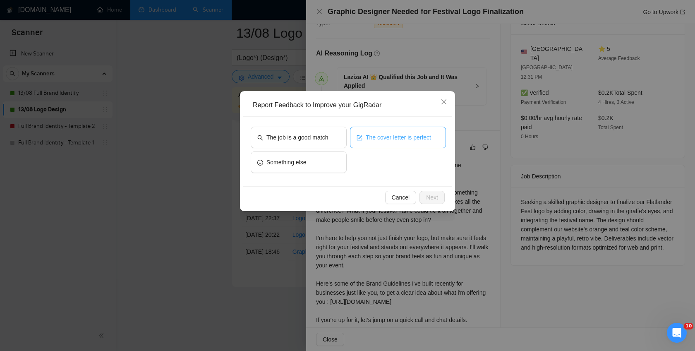
click at [396, 139] on span "The cover letter is perfect" at bounding box center [398, 137] width 65 height 9
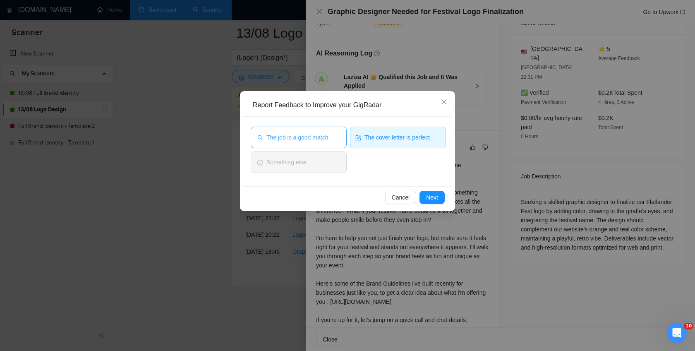
click at [336, 139] on button "The job is a good match" at bounding box center [299, 138] width 96 height 22
click at [430, 200] on span "Next" at bounding box center [432, 197] width 12 height 9
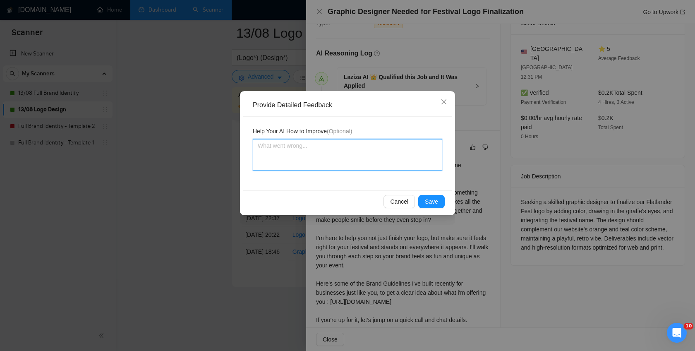
click at [324, 151] on textarea at bounding box center [348, 154] width 190 height 31
paste textarea "AI still using AI Writing like GPT Writing style like Long Dashes, even that i …"
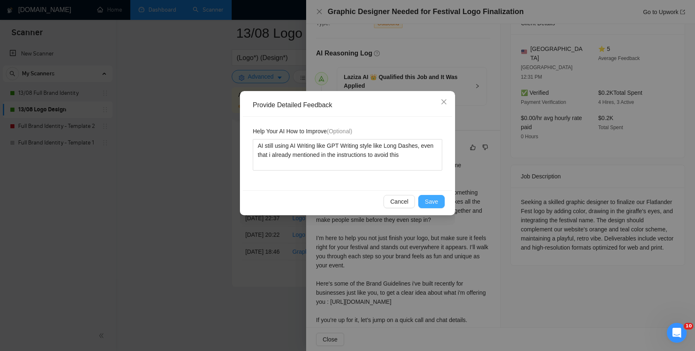
click at [430, 207] on button "Save" at bounding box center [431, 201] width 26 height 13
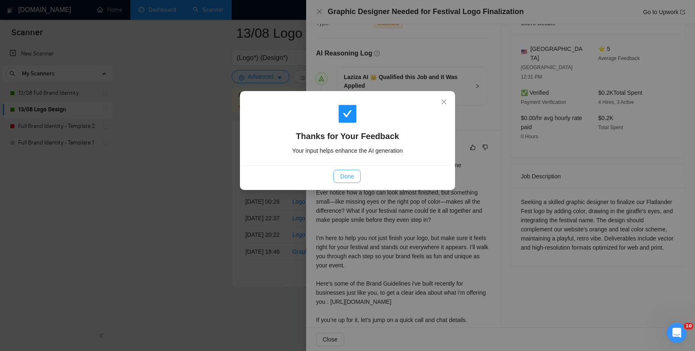
click at [339, 176] on button "Done" at bounding box center [347, 176] width 27 height 13
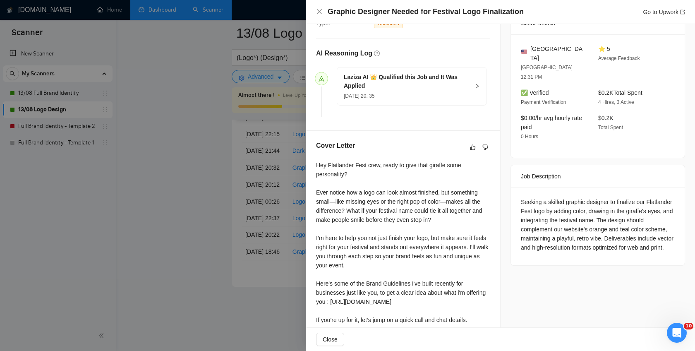
click at [209, 183] on div at bounding box center [347, 175] width 695 height 351
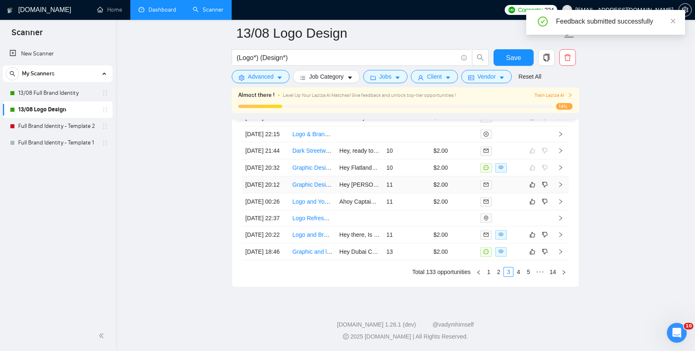
click at [560, 187] on icon "right" at bounding box center [561, 184] width 3 height 5
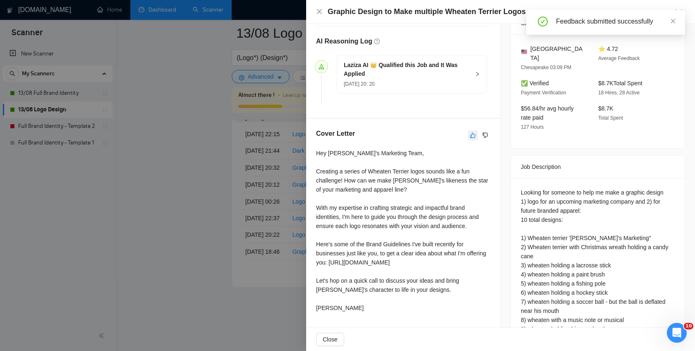
click at [473, 134] on icon "like" at bounding box center [473, 135] width 6 height 7
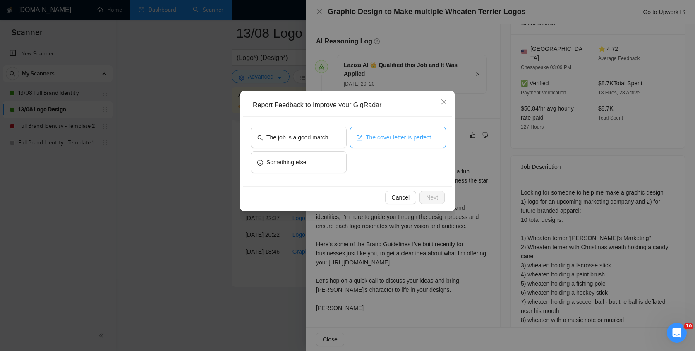
click at [396, 144] on button "The cover letter is perfect" at bounding box center [398, 138] width 96 height 22
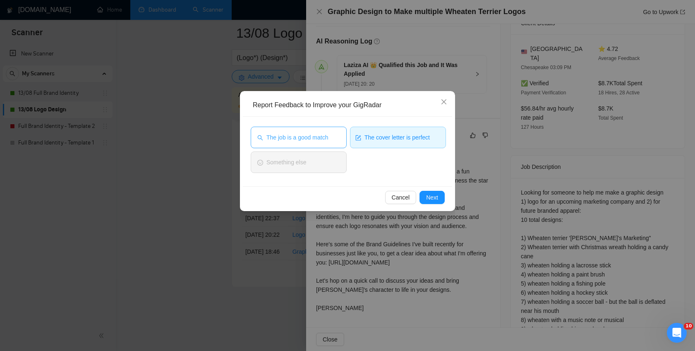
click at [300, 142] on button "The job is a good match" at bounding box center [299, 138] width 96 height 22
click at [430, 195] on span "Next" at bounding box center [432, 197] width 12 height 9
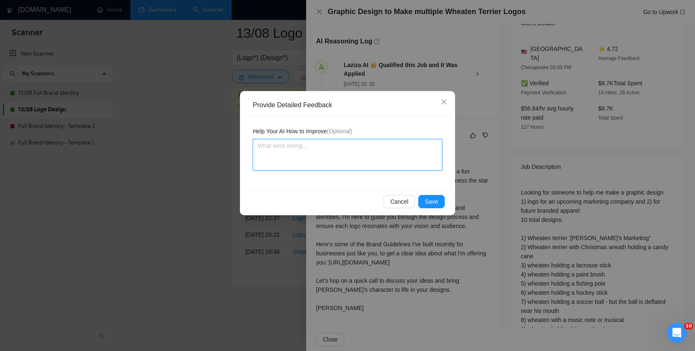
click at [343, 149] on textarea at bounding box center [348, 154] width 190 height 31
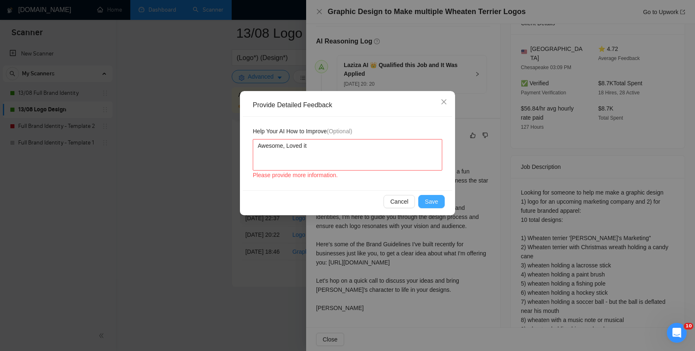
click at [438, 204] on button "Save" at bounding box center [431, 201] width 26 height 13
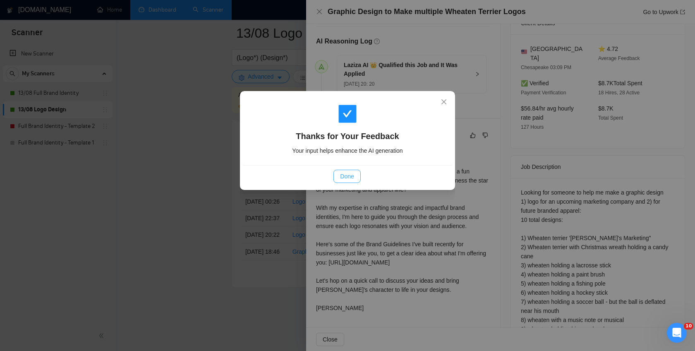
click at [348, 178] on span "Done" at bounding box center [347, 176] width 14 height 9
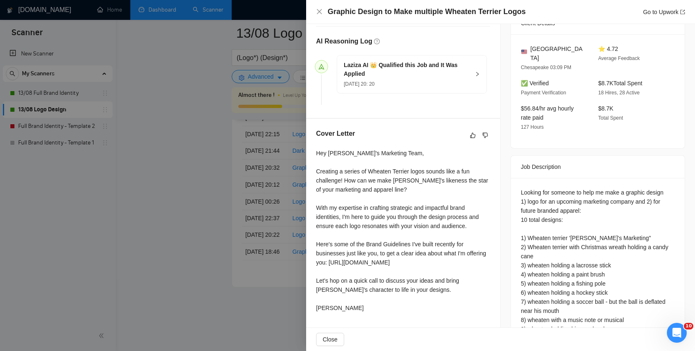
click at [218, 202] on div at bounding box center [347, 175] width 695 height 351
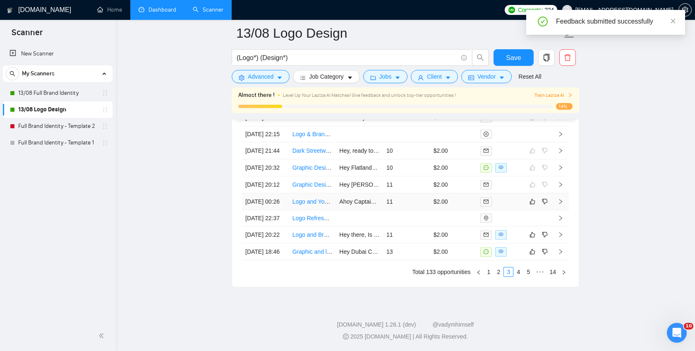
scroll to position [2217, 0]
click at [563, 201] on icon "right" at bounding box center [561, 202] width 6 height 6
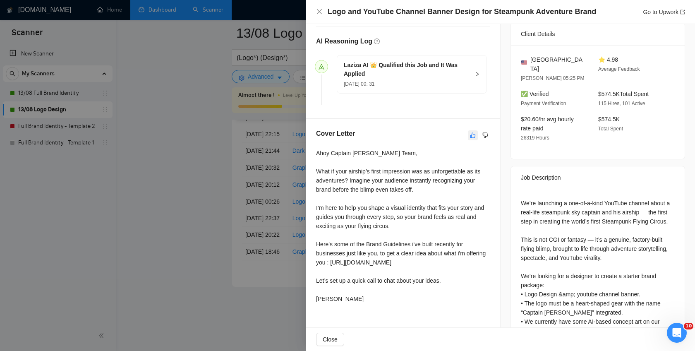
click at [471, 137] on icon "like" at bounding box center [473, 135] width 6 height 7
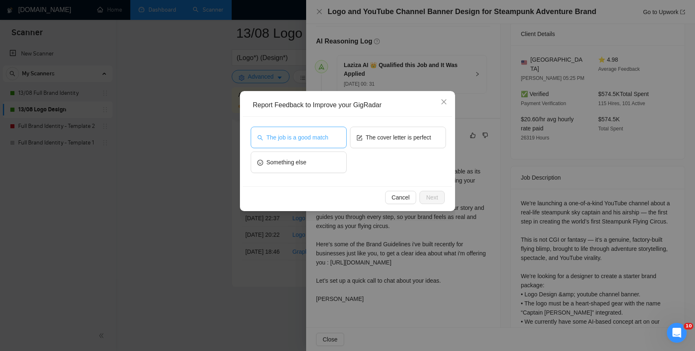
click at [328, 138] on span "The job is a good match" at bounding box center [298, 137] width 62 height 9
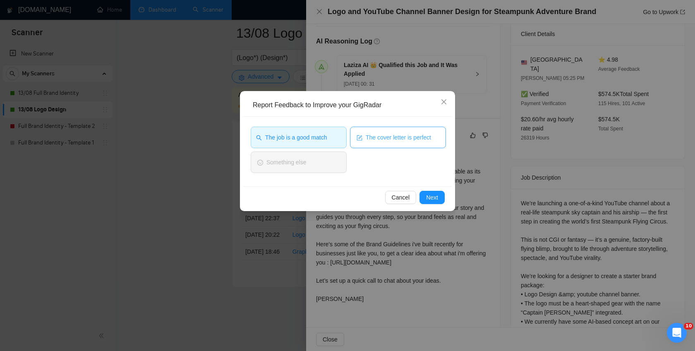
click at [381, 140] on span "The cover letter is perfect" at bounding box center [398, 137] width 65 height 9
click at [438, 197] on button "Next" at bounding box center [432, 197] width 25 height 13
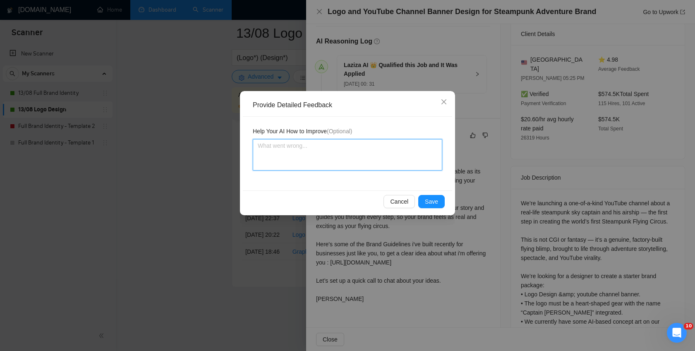
click at [345, 154] on textarea at bounding box center [348, 154] width 190 height 31
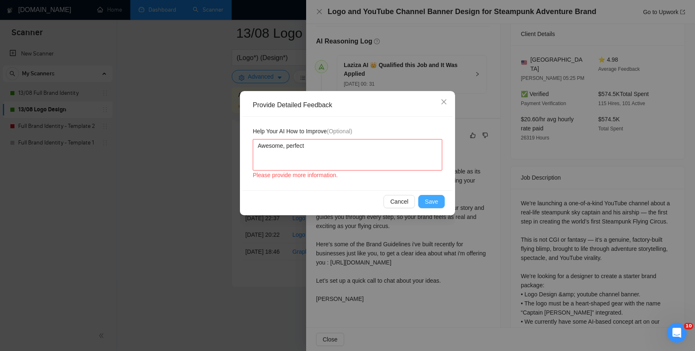
click at [432, 203] on span "Save" at bounding box center [431, 201] width 13 height 9
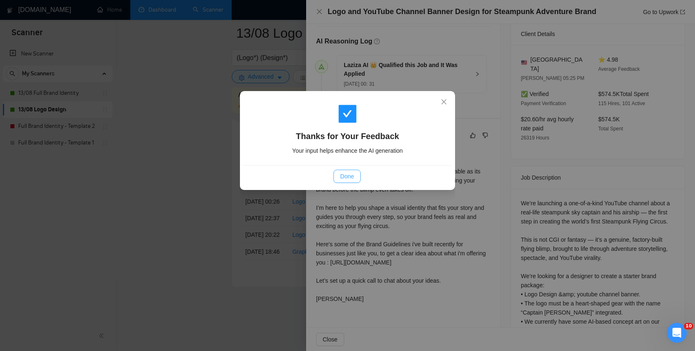
click at [346, 180] on span "Done" at bounding box center [347, 176] width 14 height 9
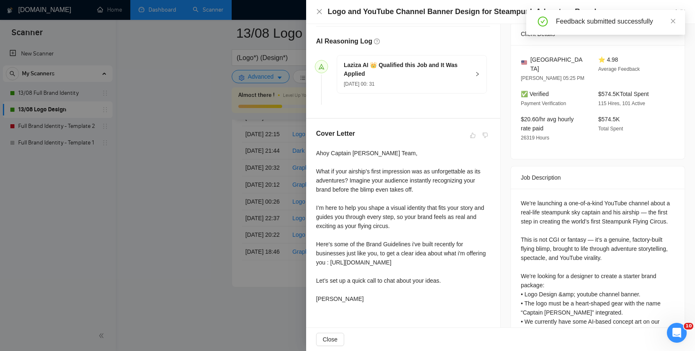
click at [177, 187] on div at bounding box center [347, 175] width 695 height 351
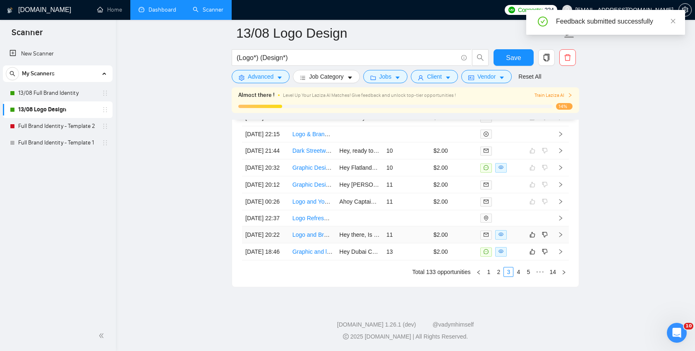
click at [561, 238] on icon "right" at bounding box center [561, 235] width 6 height 6
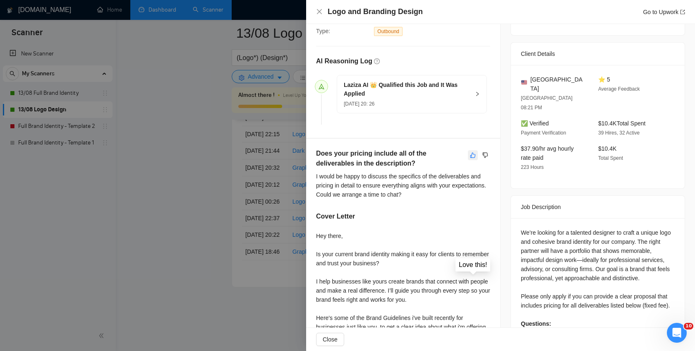
scroll to position [188, 0]
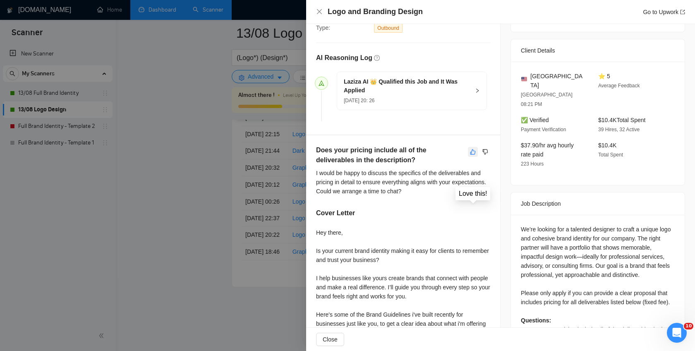
click at [473, 153] on icon "like" at bounding box center [473, 152] width 6 height 7
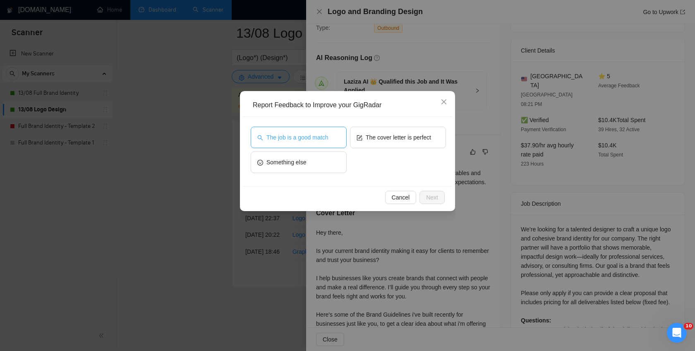
click at [317, 137] on span "The job is a good match" at bounding box center [298, 137] width 62 height 9
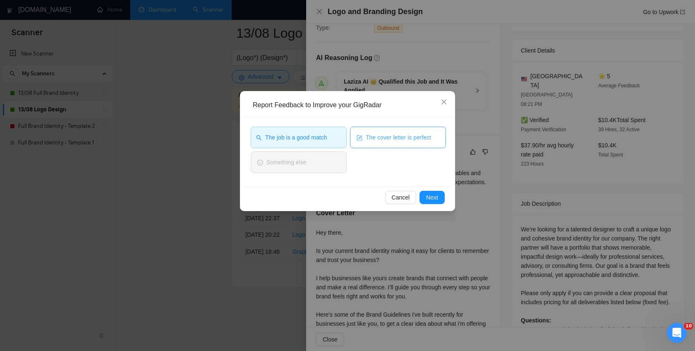
click at [389, 137] on span "The cover letter is perfect" at bounding box center [398, 137] width 65 height 9
click at [430, 201] on span "Next" at bounding box center [432, 197] width 12 height 9
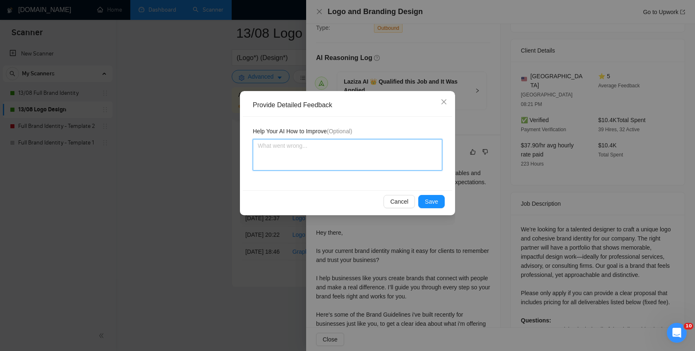
click at [327, 151] on textarea at bounding box center [348, 154] width 190 height 31
click at [440, 195] on div "Cancel Save" at bounding box center [347, 201] width 209 height 22
click at [431, 204] on span "Save" at bounding box center [431, 201] width 13 height 9
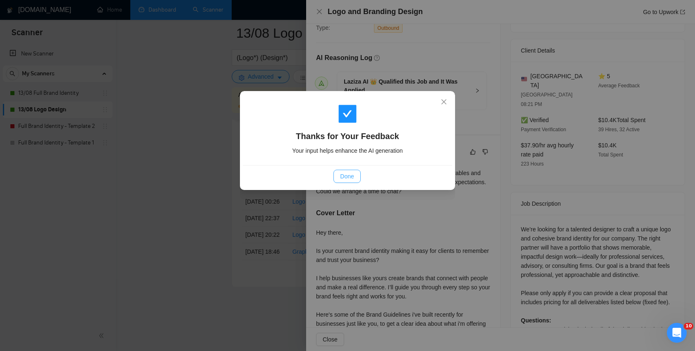
click at [337, 183] on button "Done" at bounding box center [347, 176] width 27 height 13
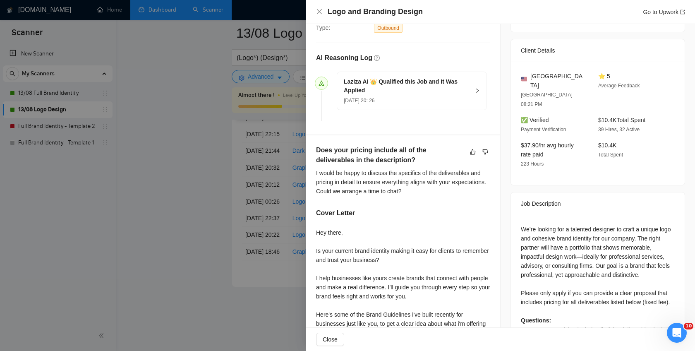
click at [197, 173] on div at bounding box center [347, 175] width 695 height 351
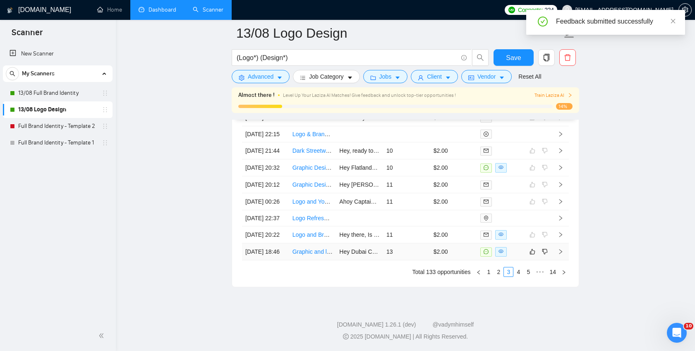
click at [561, 255] on icon "right" at bounding box center [561, 252] width 6 height 6
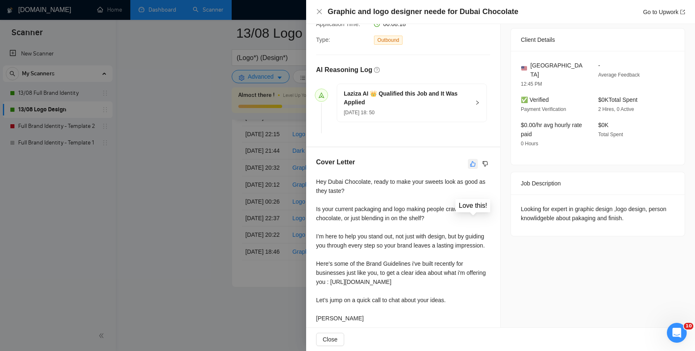
click at [475, 162] on icon "like" at bounding box center [473, 164] width 6 height 7
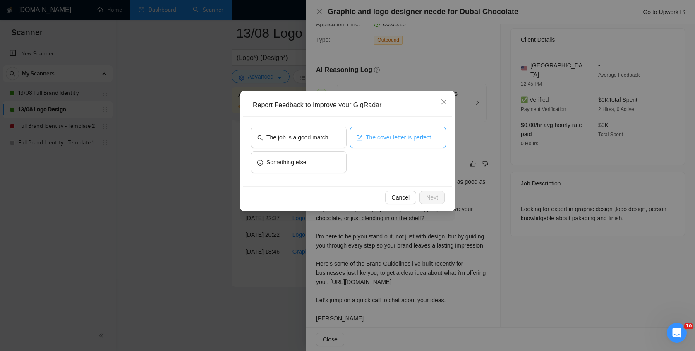
click at [368, 134] on span "The cover letter is perfect" at bounding box center [398, 137] width 65 height 9
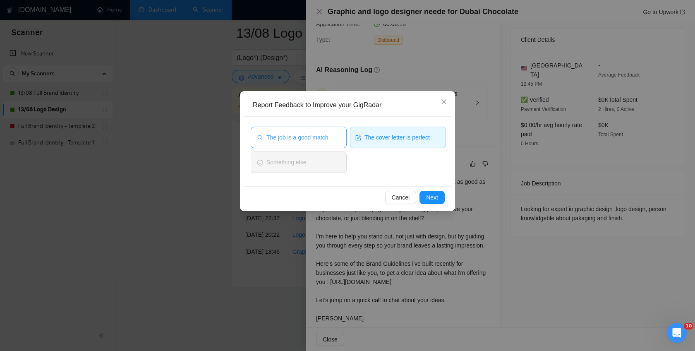
click at [304, 138] on span "The job is a good match" at bounding box center [298, 137] width 62 height 9
click at [435, 201] on span "Next" at bounding box center [432, 197] width 12 height 9
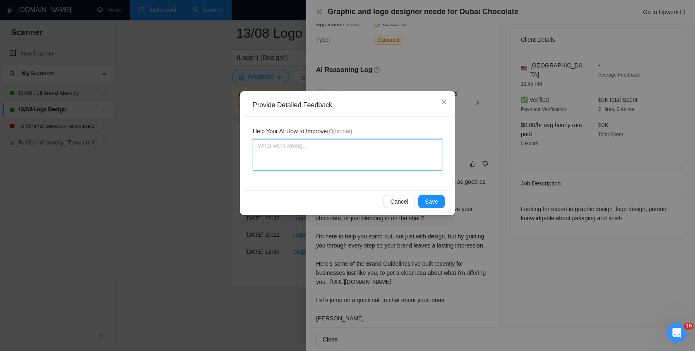
click at [329, 148] on textarea at bounding box center [348, 154] width 190 height 31
click at [436, 199] on span "Save" at bounding box center [431, 201] width 13 height 9
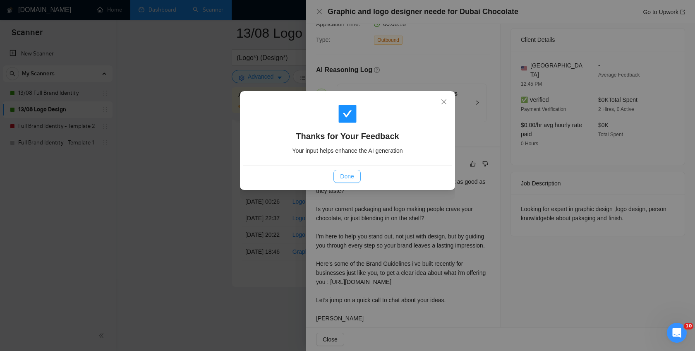
click at [344, 178] on span "Done" at bounding box center [347, 176] width 14 height 9
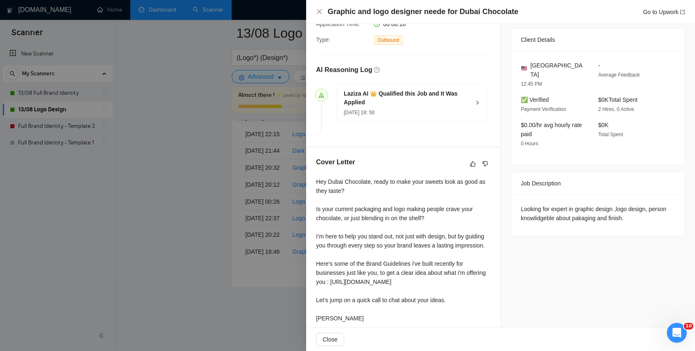
click at [199, 175] on div at bounding box center [347, 175] width 695 height 351
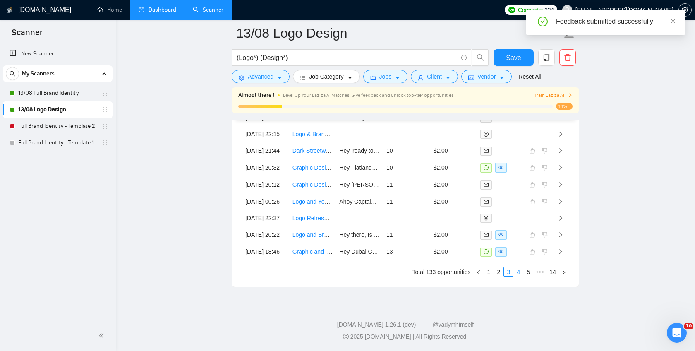
click at [517, 276] on link "4" at bounding box center [518, 271] width 9 height 9
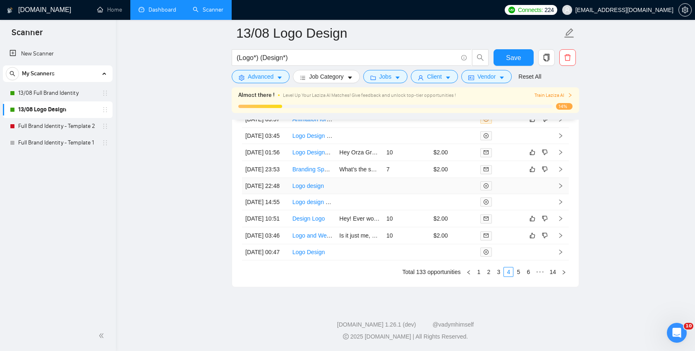
scroll to position [2172, 0]
click at [562, 155] on icon "right" at bounding box center [561, 152] width 6 height 6
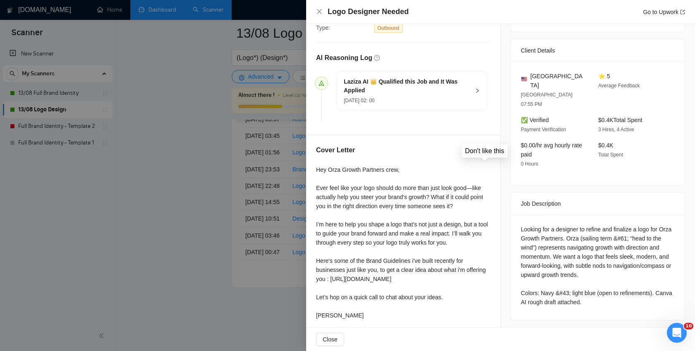
click at [486, 154] on icon "dislike" at bounding box center [486, 152] width 6 height 7
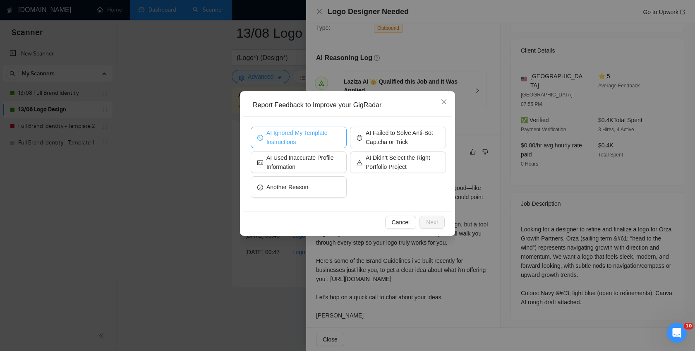
click at [308, 141] on span "AI Ignored My Template Instructions" at bounding box center [304, 137] width 74 height 18
click at [437, 219] on span "Next" at bounding box center [432, 222] width 12 height 9
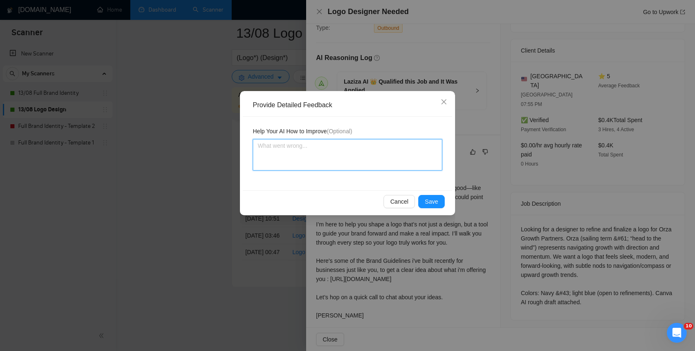
click at [304, 163] on textarea at bounding box center [348, 154] width 190 height 31
paste textarea "AI still using AI Writing like GPT Writing style like Long Dashes, even that i …"
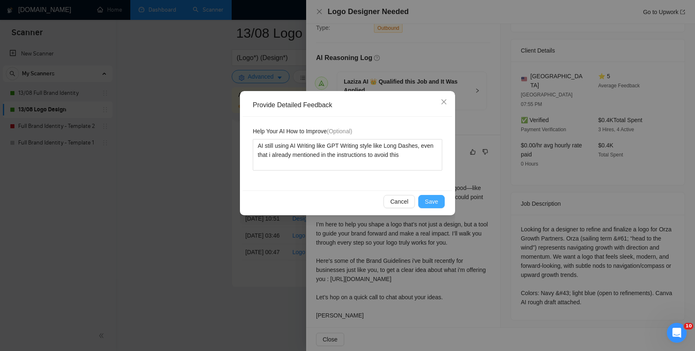
click at [441, 204] on button "Save" at bounding box center [431, 201] width 26 height 13
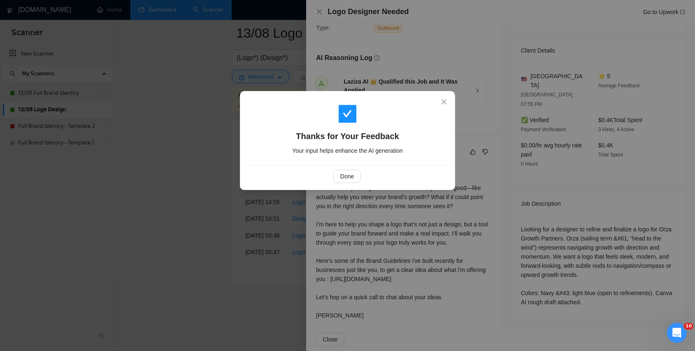
click at [329, 173] on div "Done" at bounding box center [347, 176] width 195 height 13
click at [338, 173] on button "Done" at bounding box center [347, 176] width 27 height 13
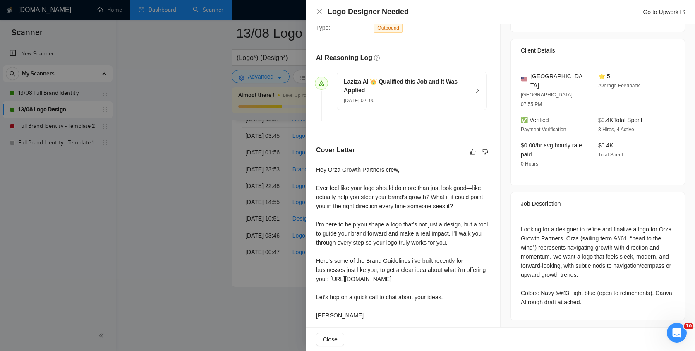
click at [211, 181] on div at bounding box center [347, 175] width 695 height 351
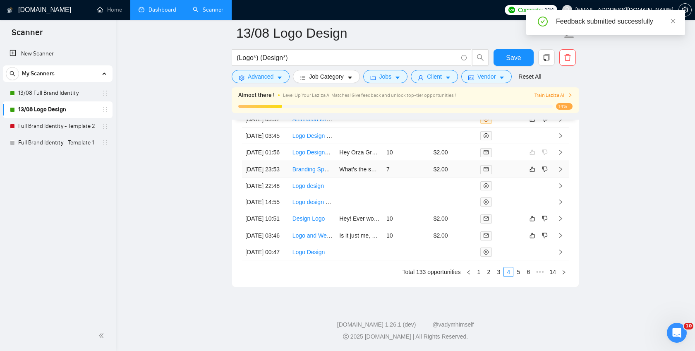
click at [562, 172] on icon "right" at bounding box center [561, 169] width 6 height 6
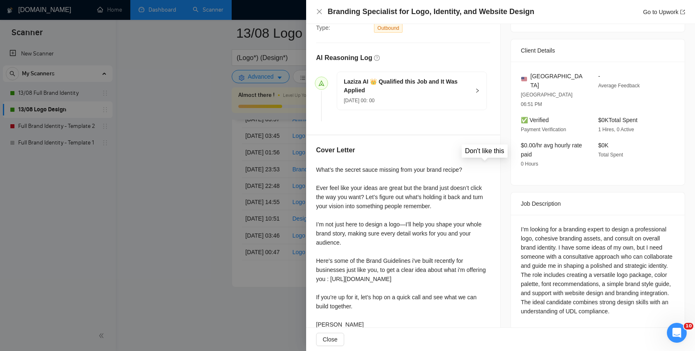
click at [485, 149] on icon "dislike" at bounding box center [485, 151] width 5 height 5
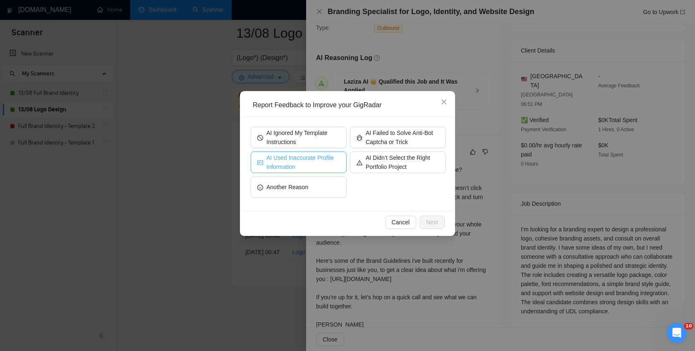
click at [304, 163] on span "AI Used Inaccurate Profile Information" at bounding box center [304, 162] width 74 height 18
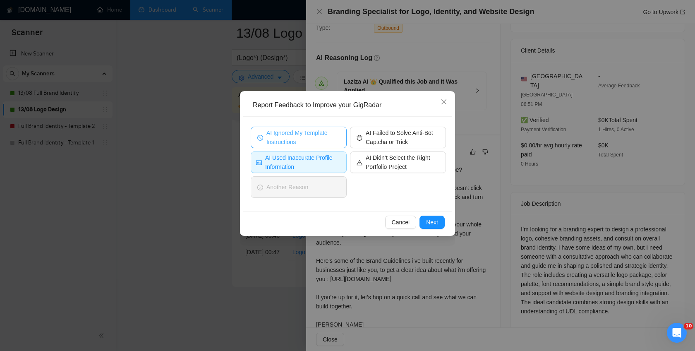
click at [307, 137] on span "AI Ignored My Template Instructions" at bounding box center [304, 137] width 74 height 18
click at [307, 155] on span "AI Used Inaccurate Profile Information" at bounding box center [303, 162] width 76 height 18
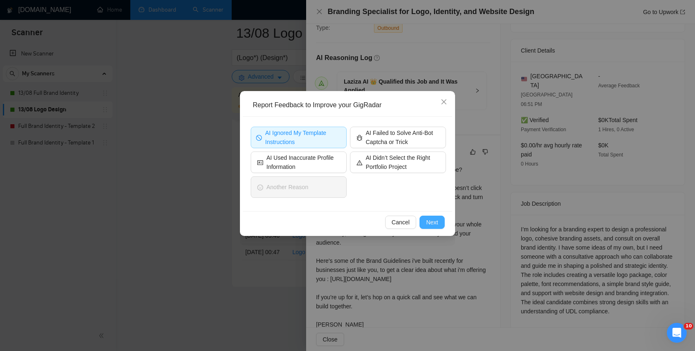
click at [442, 220] on button "Next" at bounding box center [432, 222] width 25 height 13
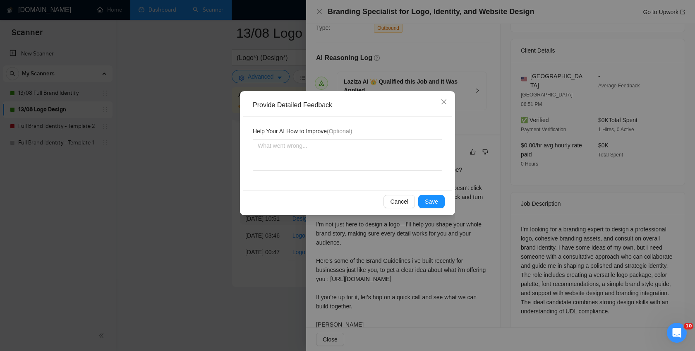
click at [277, 137] on div "Help Your AI How to Improve (Optional)" at bounding box center [348, 133] width 190 height 12
click at [279, 141] on textarea at bounding box center [348, 154] width 190 height 31
paste textarea "AI still using AI Writing like GPT Writing style like Long Dashes, even that i …"
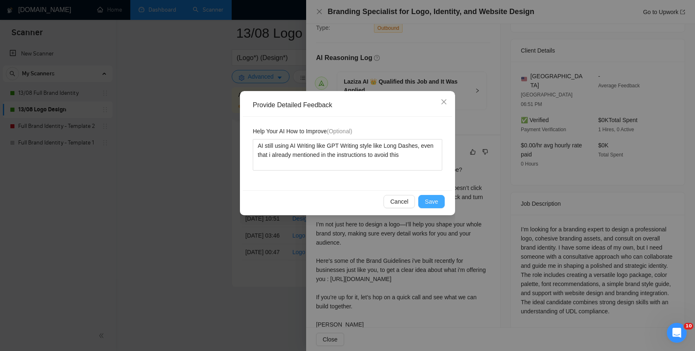
click at [440, 200] on button "Save" at bounding box center [431, 201] width 26 height 13
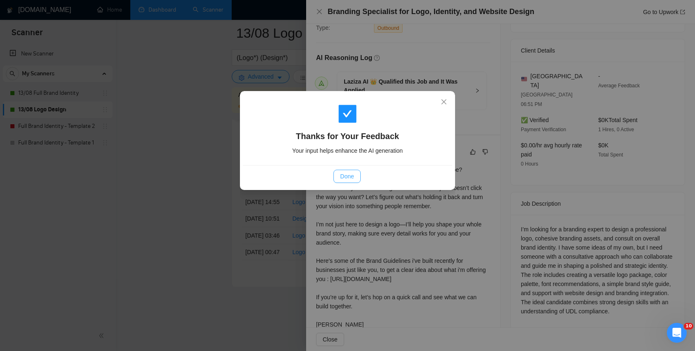
click at [345, 177] on span "Done" at bounding box center [347, 176] width 14 height 9
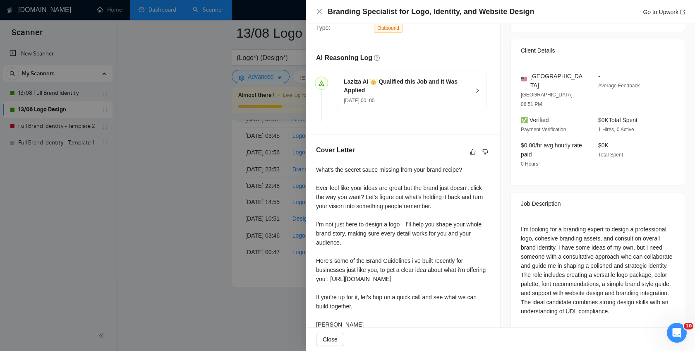
click at [217, 186] on div at bounding box center [347, 175] width 695 height 351
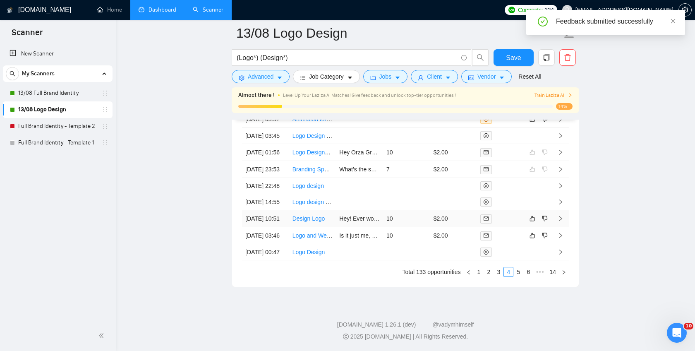
click at [562, 227] on td at bounding box center [561, 218] width 17 height 17
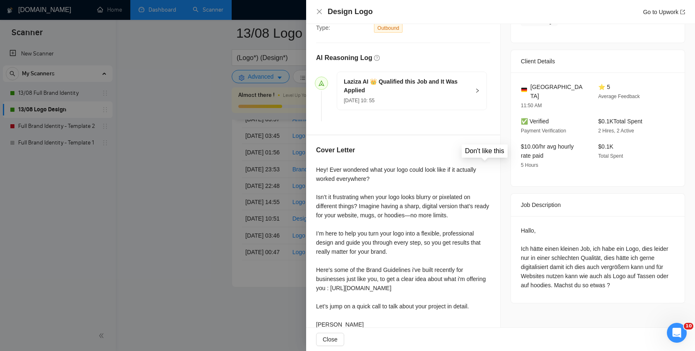
click at [483, 151] on icon "dislike" at bounding box center [486, 152] width 6 height 7
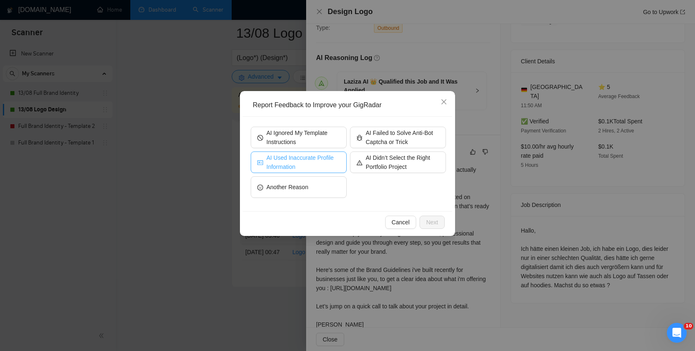
click at [312, 159] on span "AI Used Inaccurate Profile Information" at bounding box center [304, 162] width 74 height 18
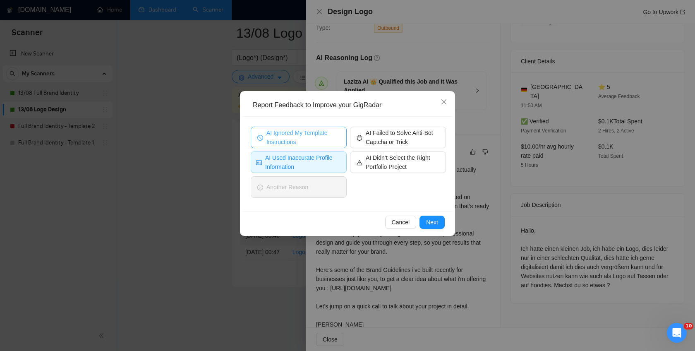
click at [312, 138] on span "AI Ignored My Template Instructions" at bounding box center [304, 137] width 74 height 18
click at [312, 156] on span "AI Used Inaccurate Profile Information" at bounding box center [303, 162] width 76 height 18
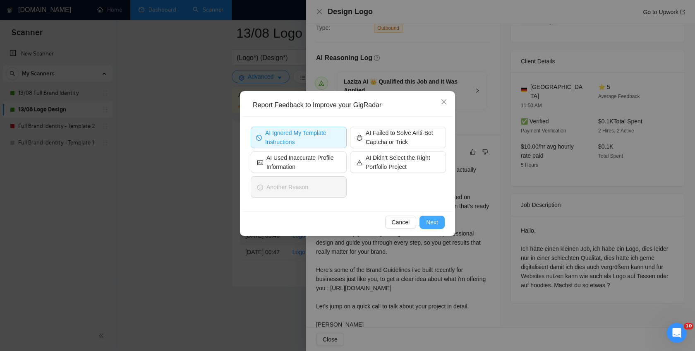
click at [429, 224] on span "Next" at bounding box center [432, 222] width 12 height 9
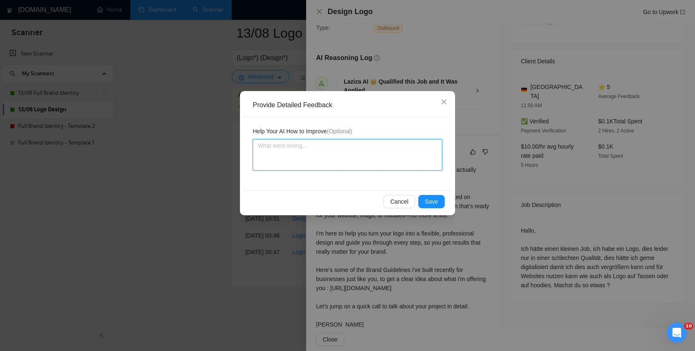
click at [303, 148] on textarea at bounding box center [348, 154] width 190 height 31
paste textarea "AI still using AI Writing like GPT Writing style like Long Dashes, even that i …"
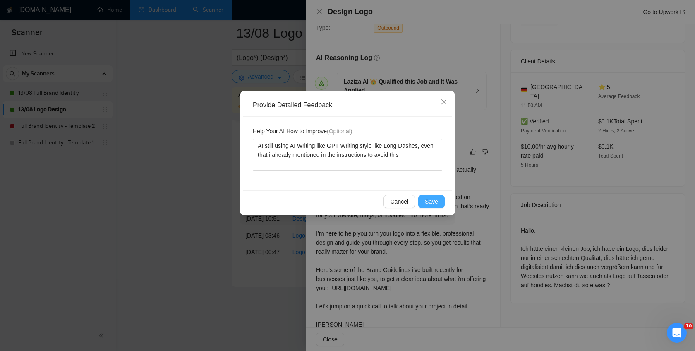
click at [436, 207] on button "Save" at bounding box center [431, 201] width 26 height 13
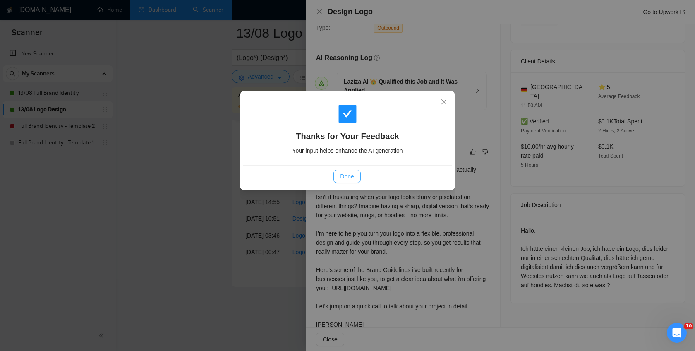
click at [347, 173] on span "Done" at bounding box center [347, 176] width 14 height 9
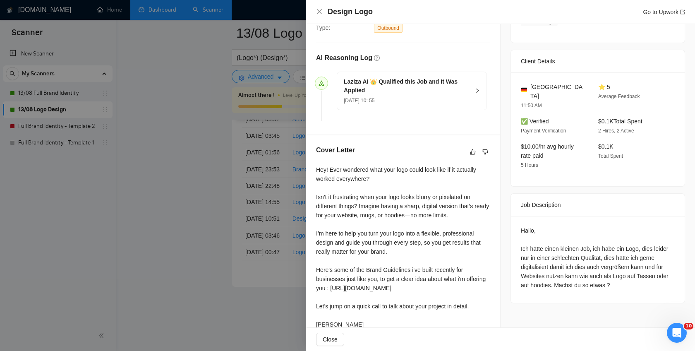
click at [197, 180] on div at bounding box center [347, 175] width 695 height 351
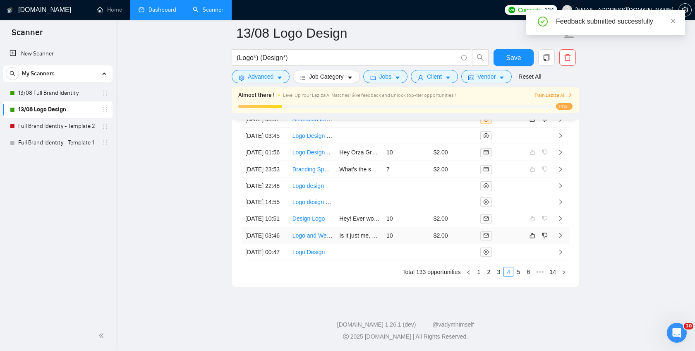
click at [561, 238] on icon "right" at bounding box center [561, 235] width 3 height 5
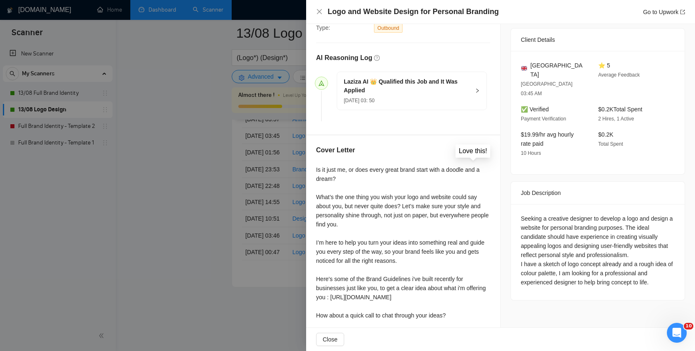
click at [474, 151] on icon "like" at bounding box center [473, 152] width 6 height 7
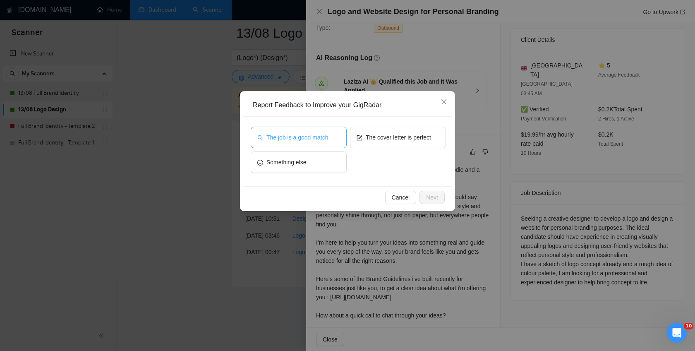
click at [323, 142] on span "The job is a good match" at bounding box center [298, 137] width 62 height 9
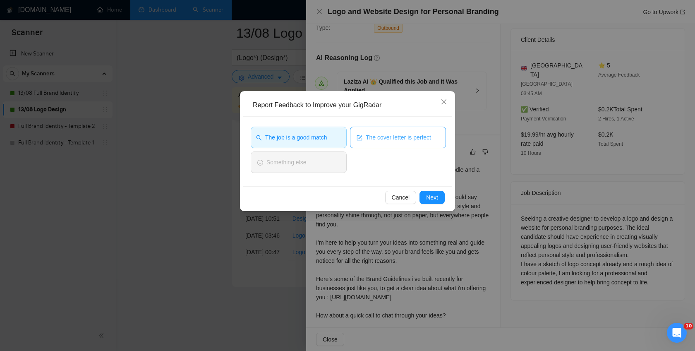
click at [384, 142] on span "The cover letter is perfect" at bounding box center [398, 137] width 65 height 9
click at [430, 194] on span "Next" at bounding box center [432, 197] width 12 height 9
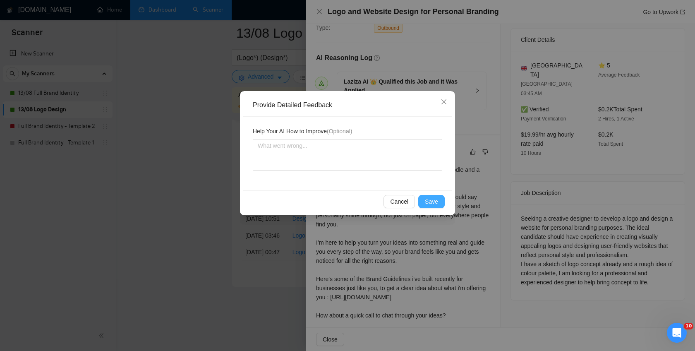
click at [432, 197] on span "Save" at bounding box center [431, 201] width 13 height 9
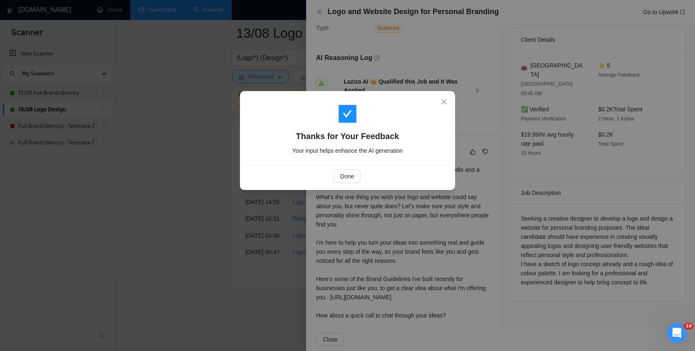
click at [342, 169] on div "Done" at bounding box center [347, 176] width 209 height 22
click at [345, 179] on span "Done" at bounding box center [347, 176] width 14 height 9
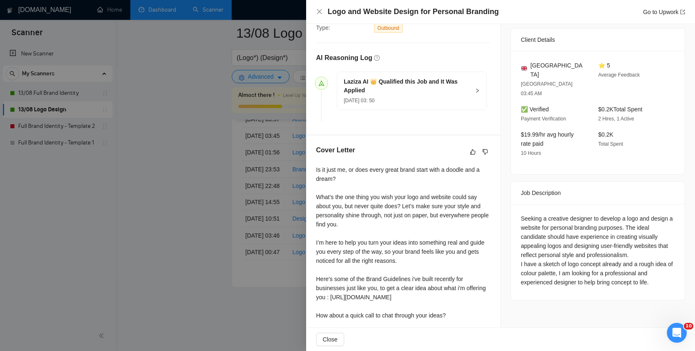
click at [218, 181] on div at bounding box center [347, 175] width 695 height 351
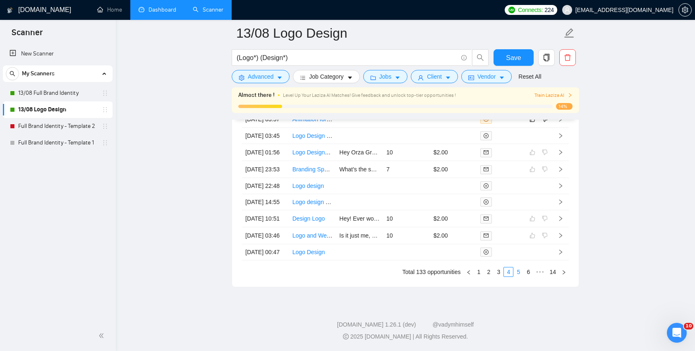
click at [517, 276] on link "5" at bounding box center [518, 271] width 9 height 9
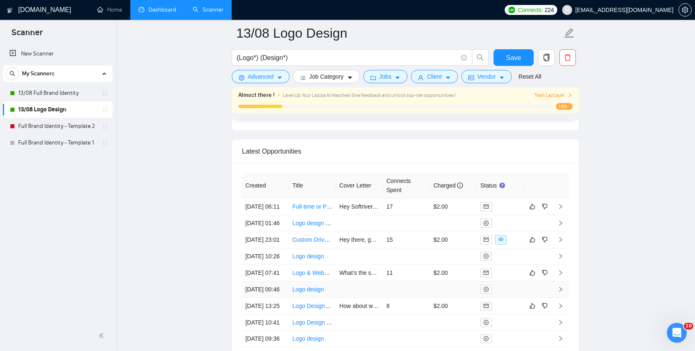
scroll to position [2056, 0]
click at [564, 204] on td at bounding box center [561, 205] width 17 height 17
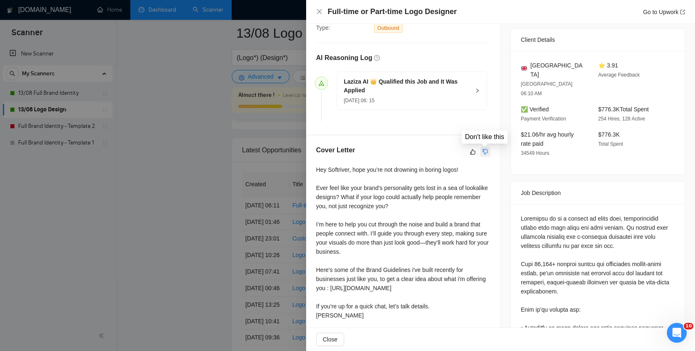
click at [484, 154] on icon "dislike" at bounding box center [486, 152] width 6 height 7
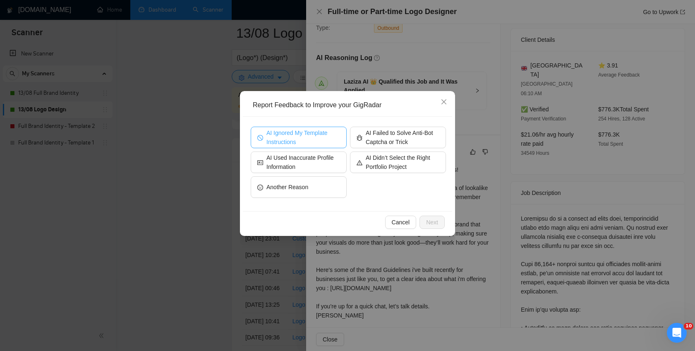
click at [306, 143] on span "AI Ignored My Template Instructions" at bounding box center [304, 137] width 74 height 18
click at [430, 224] on span "Next" at bounding box center [432, 222] width 12 height 9
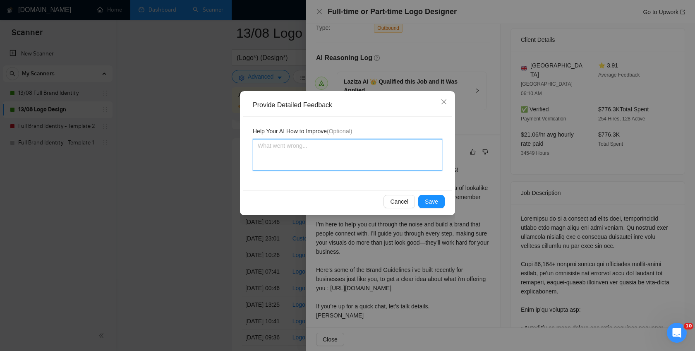
click at [290, 142] on textarea at bounding box center [348, 154] width 190 height 31
paste textarea "AI still using AI Writing like GPT Writing style like Long Dashes, even that i …"
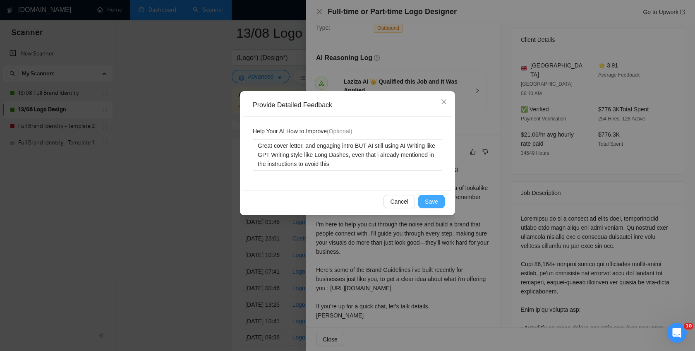
click at [440, 202] on button "Save" at bounding box center [431, 201] width 26 height 13
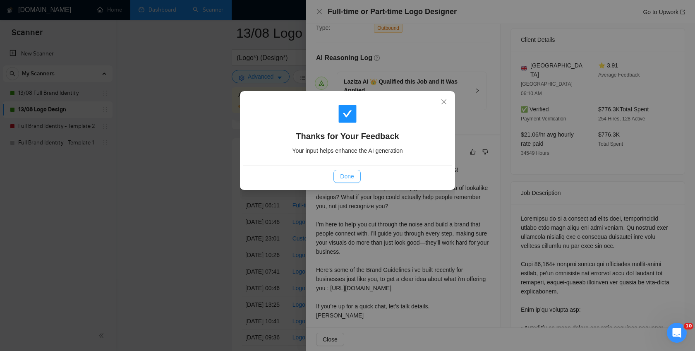
click at [351, 175] on span "Done" at bounding box center [347, 176] width 14 height 9
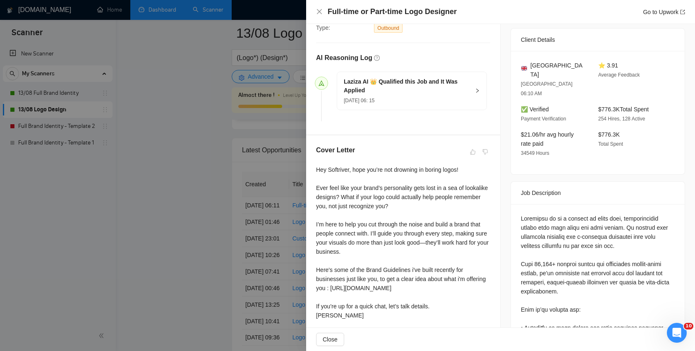
click at [210, 154] on div at bounding box center [347, 175] width 695 height 351
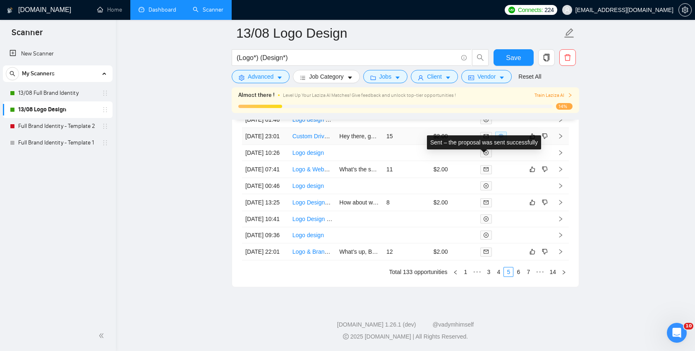
scroll to position [2245, 0]
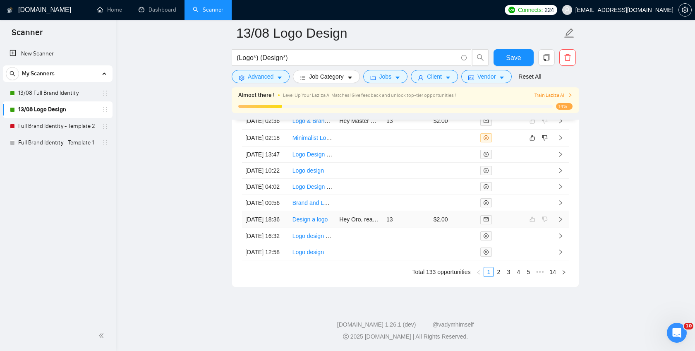
scroll to position [2235, 0]
click at [507, 276] on link "3" at bounding box center [508, 271] width 9 height 9
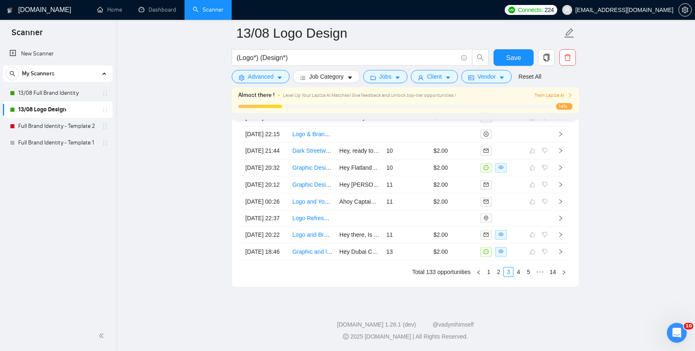
click at [563, 97] on span "Train Laziza AI" at bounding box center [554, 95] width 38 height 8
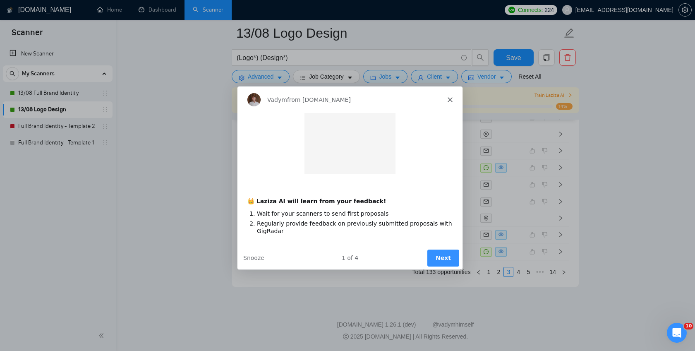
scroll to position [0, 0]
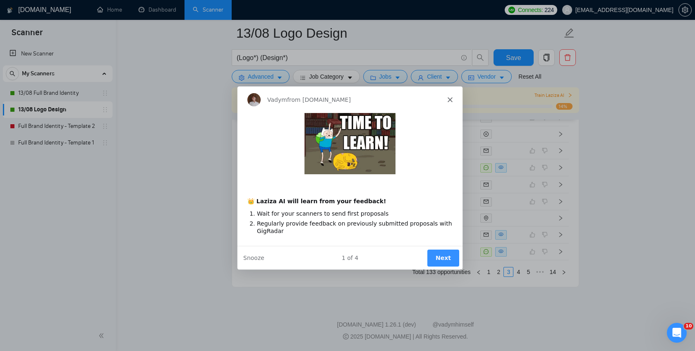
click at [442, 256] on button "Next" at bounding box center [443, 257] width 32 height 17
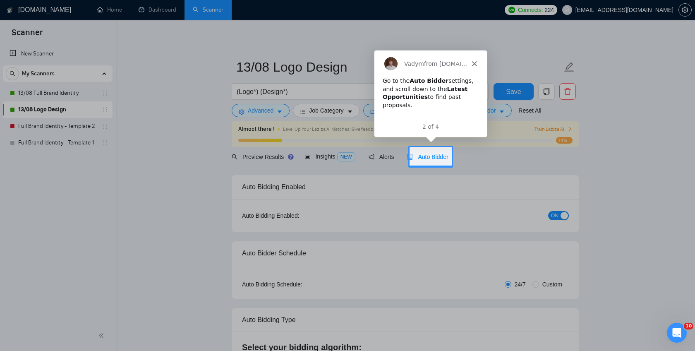
click at [439, 154] on span "Auto Bidder" at bounding box center [427, 157] width 41 height 7
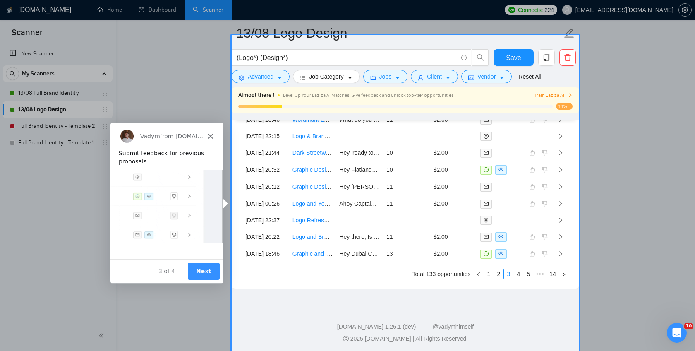
scroll to position [2181, 0]
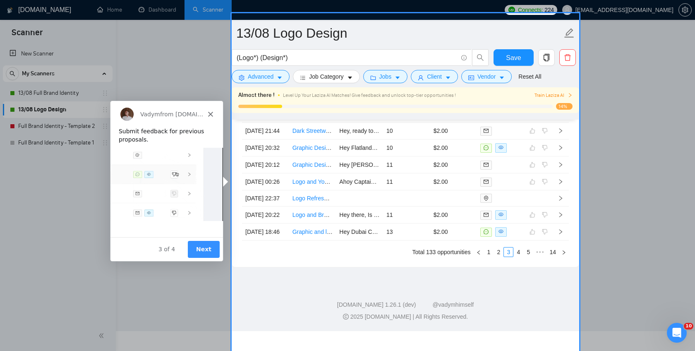
click at [203, 247] on button "Next" at bounding box center [203, 248] width 32 height 17
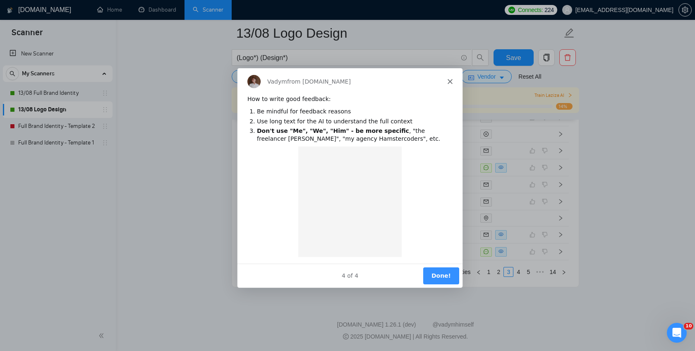
scroll to position [0, 0]
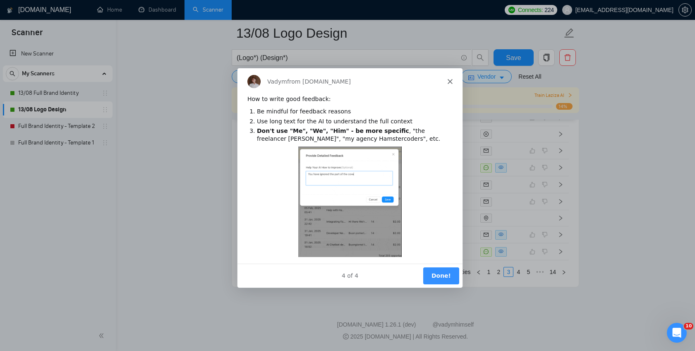
click at [437, 274] on button "Done!" at bounding box center [441, 275] width 36 height 17
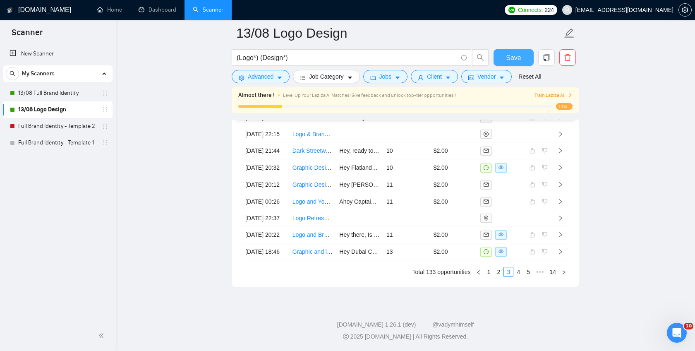
click at [522, 56] on button "Save" at bounding box center [514, 57] width 40 height 17
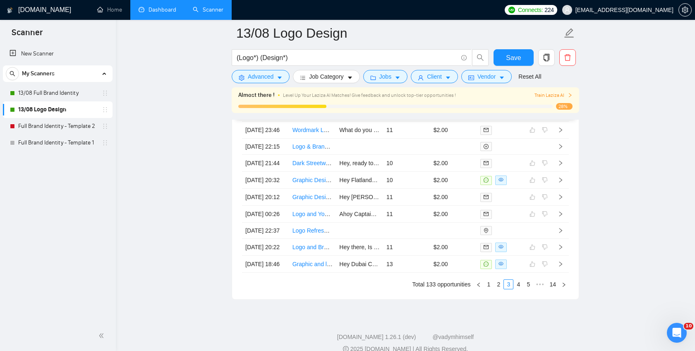
click at [163, 6] on link "Dashboard" at bounding box center [158, 9] width 38 height 7
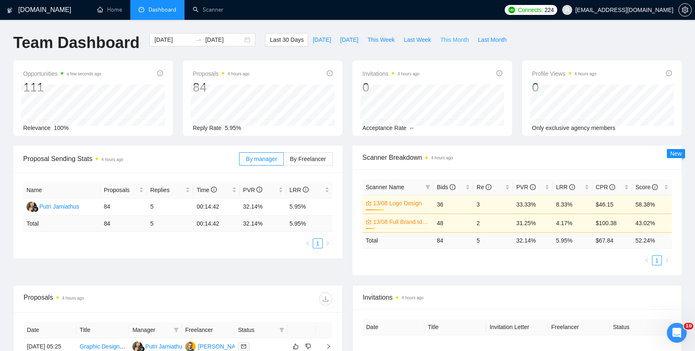
click at [457, 39] on span "This Month" at bounding box center [454, 39] width 29 height 9
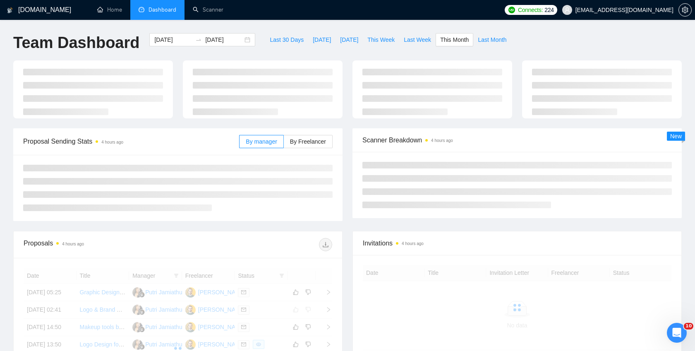
type input "[DATE]"
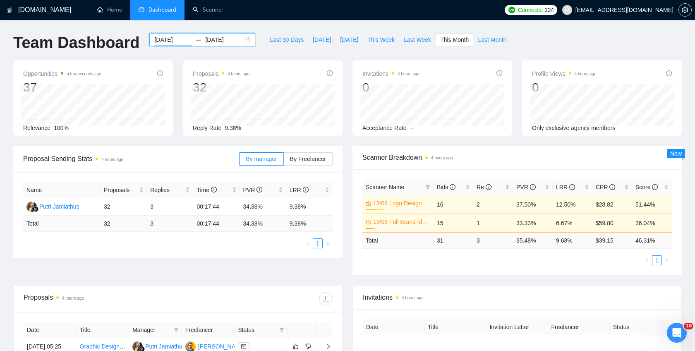
click at [159, 41] on input "[DATE]" at bounding box center [173, 39] width 38 height 9
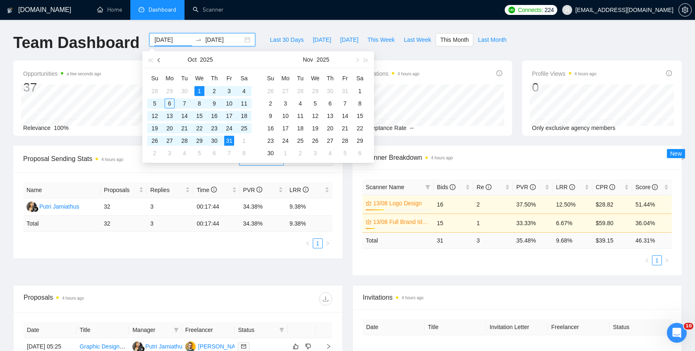
click at [163, 58] on button "button" at bounding box center [159, 59] width 9 height 17
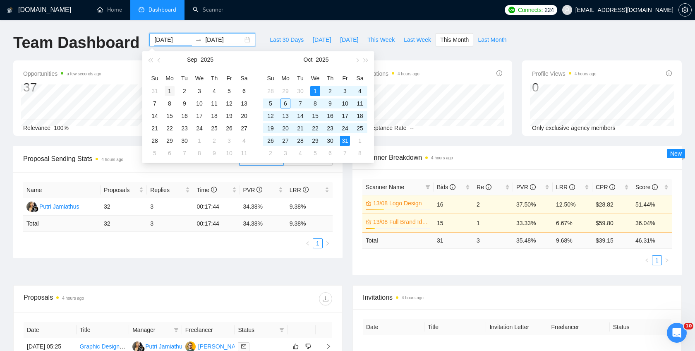
type input "[DATE]"
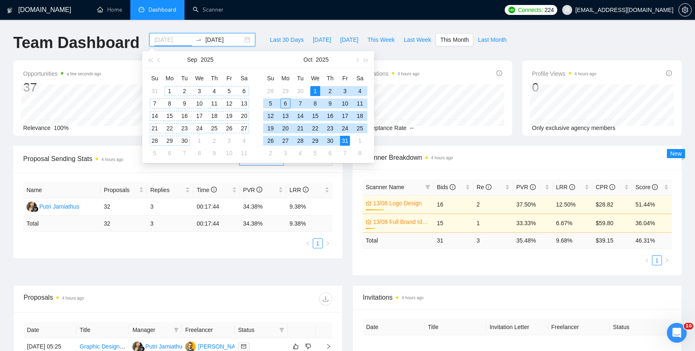
click at [167, 90] on div "1" at bounding box center [170, 91] width 10 height 10
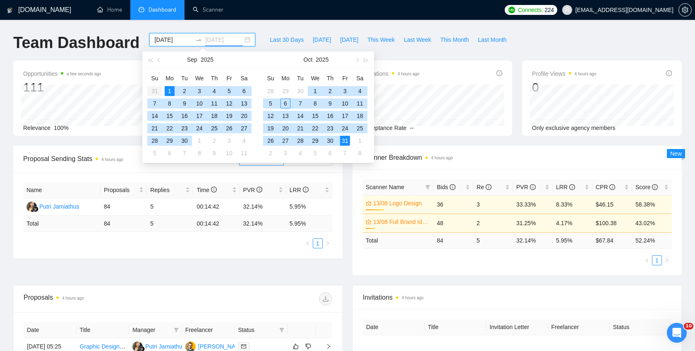
type input "[DATE]"
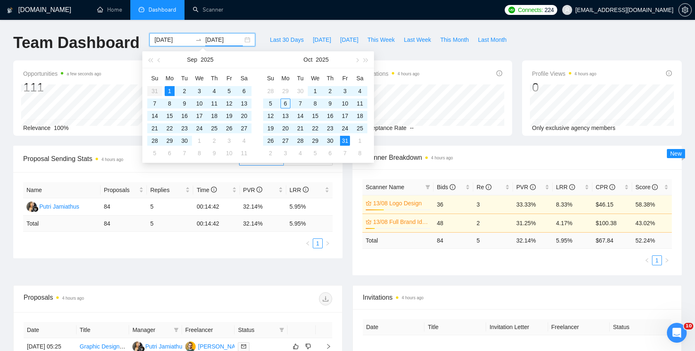
click at [544, 43] on div "Team Dashboard [DATE] [DATE] Last 30 Days [DATE] [DATE] This Week Last Week Thi…" at bounding box center [347, 46] width 679 height 27
